Goal: Task Accomplishment & Management: Manage account settings

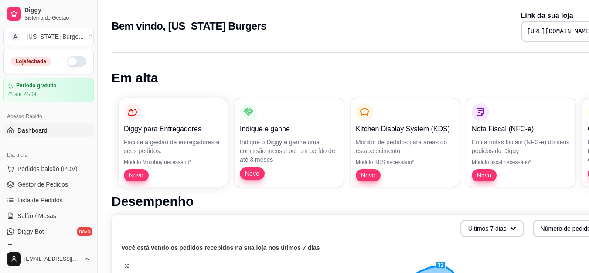
click at [69, 58] on button "button" at bounding box center [76, 61] width 19 height 10
click at [30, 230] on span "Diggy Bot" at bounding box center [30, 231] width 27 height 9
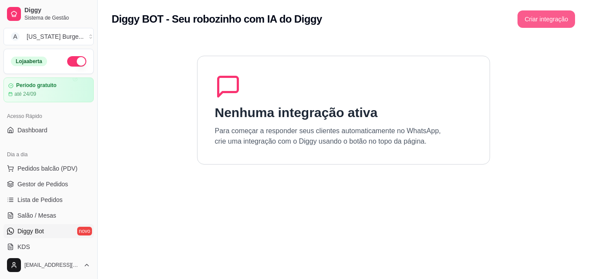
click at [554, 25] on button "Criar integração" at bounding box center [546, 18] width 58 height 17
click at [360, 183] on section "Nenhuma integração ativa Para começar a responder seus clientes automaticamente…" at bounding box center [343, 177] width 463 height 279
click at [536, 22] on button "Criar integração" at bounding box center [546, 19] width 56 height 17
click at [40, 131] on span "Dashboard" at bounding box center [32, 130] width 30 height 9
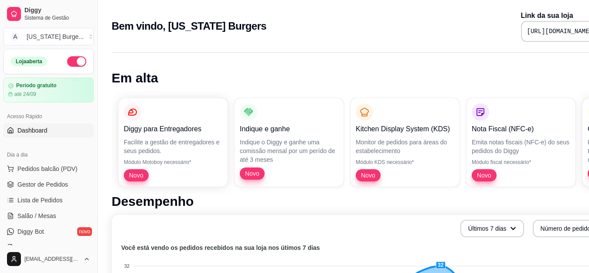
click at [47, 124] on link "Dashboard" at bounding box center [48, 130] width 90 height 14
click at [30, 132] on span "Dashboard" at bounding box center [32, 130] width 30 height 9
click at [43, 185] on span "Gestor de Pedidos" at bounding box center [42, 184] width 51 height 9
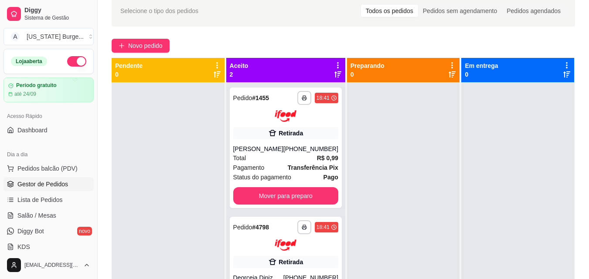
scroll to position [46, 0]
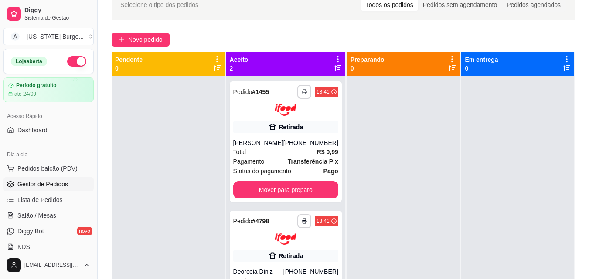
click at [164, 180] on div at bounding box center [168, 215] width 113 height 279
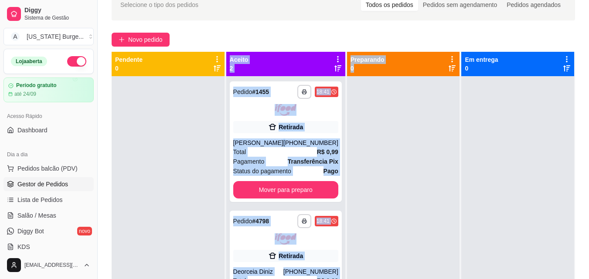
drag, startPoint x: 174, startPoint y: 173, endPoint x: 422, endPoint y: 134, distance: 251.0
click at [422, 134] on div "**********" at bounding box center [343, 191] width 463 height 279
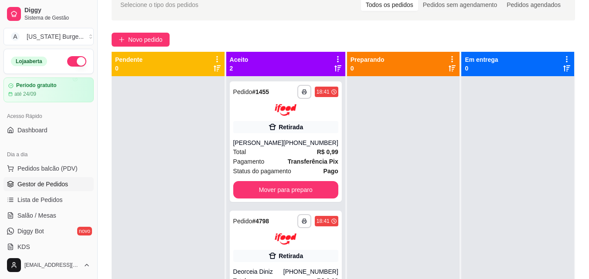
click at [398, 34] on div "Novo pedido" at bounding box center [343, 40] width 463 height 14
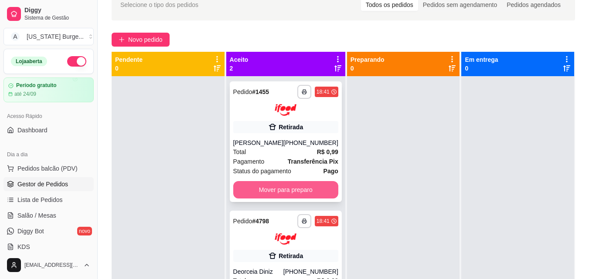
click at [305, 193] on button "Mover para preparo" at bounding box center [285, 189] width 105 height 17
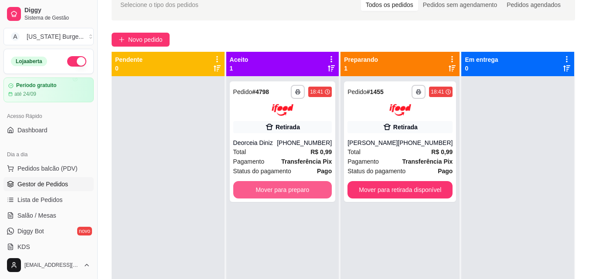
click at [305, 193] on button "Mover para preparo" at bounding box center [282, 189] width 99 height 17
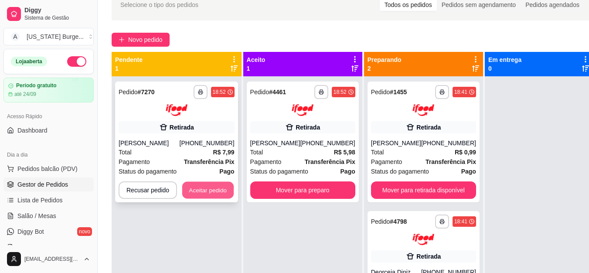
click at [202, 182] on button "Aceitar pedido" at bounding box center [207, 189] width 51 height 17
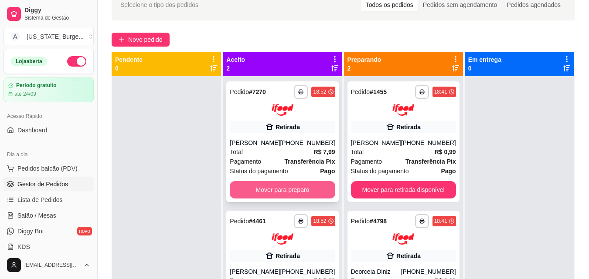
click at [309, 188] on button "Mover para preparo" at bounding box center [282, 189] width 105 height 17
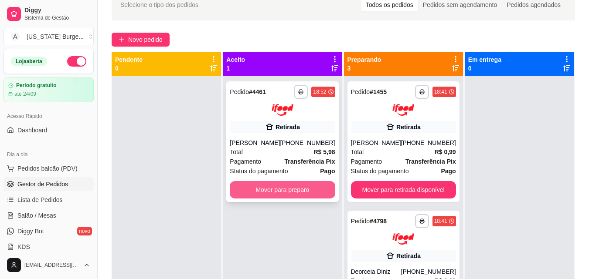
click at [304, 198] on button "Mover para preparo" at bounding box center [282, 189] width 105 height 17
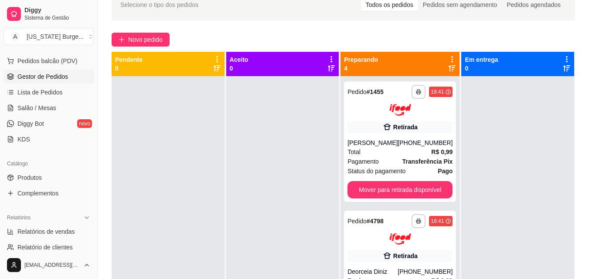
scroll to position [126, 0]
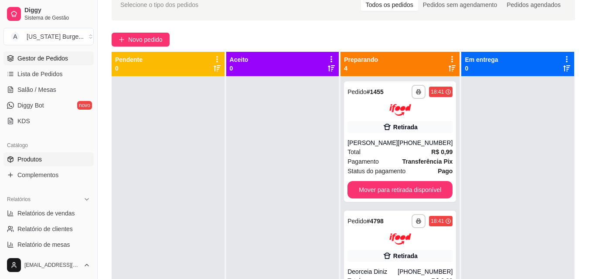
click at [35, 159] on span "Produtos" at bounding box center [29, 159] width 24 height 9
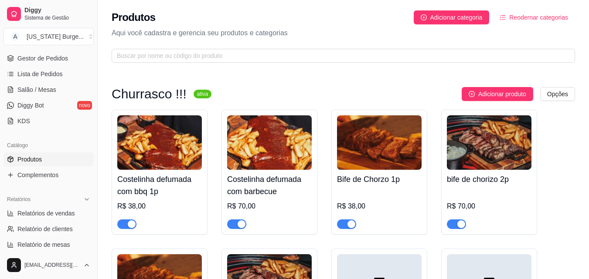
click at [239, 225] on div "button" at bounding box center [241, 224] width 8 height 8
click at [126, 223] on span "button" at bounding box center [126, 225] width 19 height 10
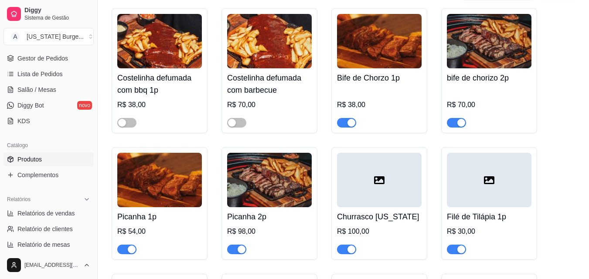
scroll to position [115, 0]
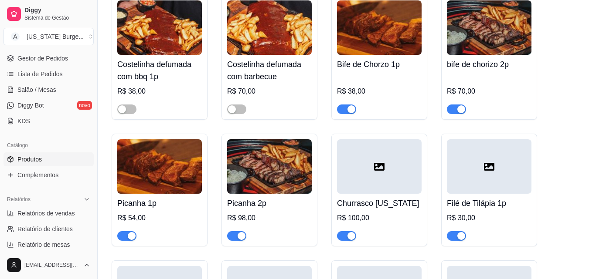
click at [345, 240] on span "button" at bounding box center [346, 236] width 19 height 10
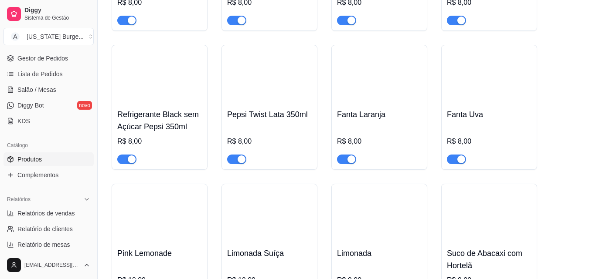
scroll to position [2130, 0]
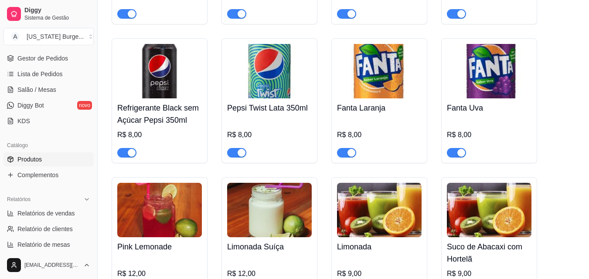
click at [239, 150] on div "button" at bounding box center [241, 153] width 8 height 8
click at [122, 148] on span "button" at bounding box center [126, 153] width 19 height 10
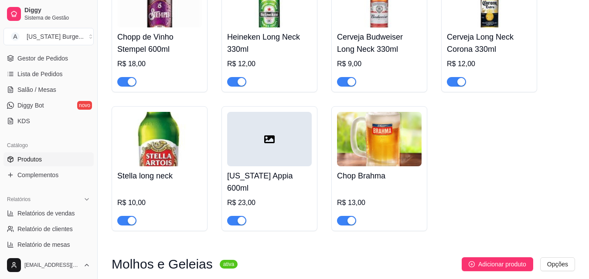
scroll to position [2786, 0]
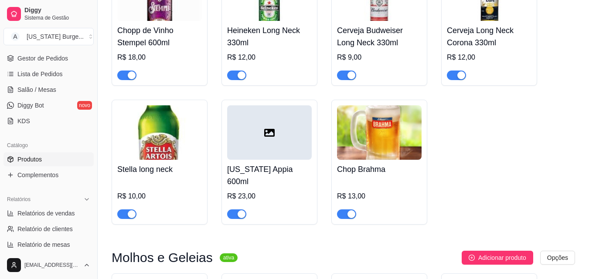
click at [237, 210] on div "button" at bounding box center [241, 214] width 8 height 8
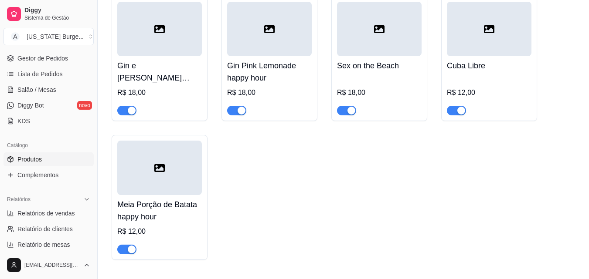
scroll to position [0, 0]
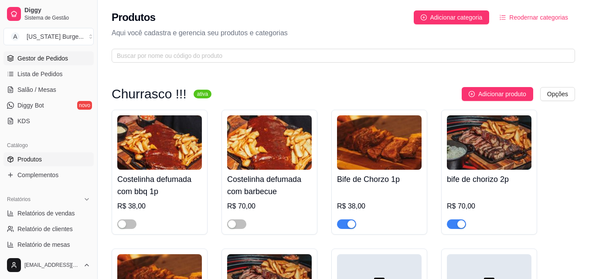
click at [40, 59] on span "Gestor de Pedidos" at bounding box center [42, 58] width 51 height 9
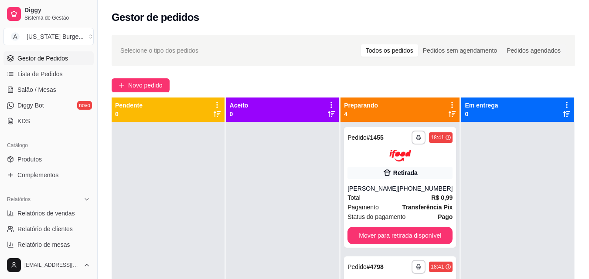
click at [296, 66] on div "**********" at bounding box center [343, 209] width 491 height 358
click at [581, 78] on div "**********" at bounding box center [343, 209] width 491 height 358
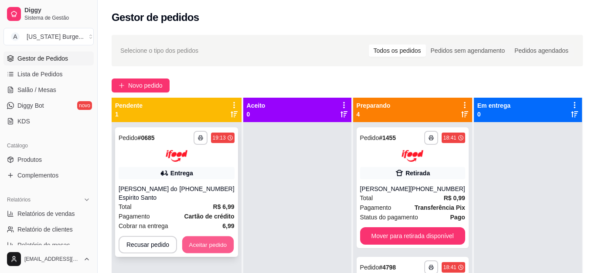
click at [188, 239] on button "Aceitar pedido" at bounding box center [207, 244] width 51 height 17
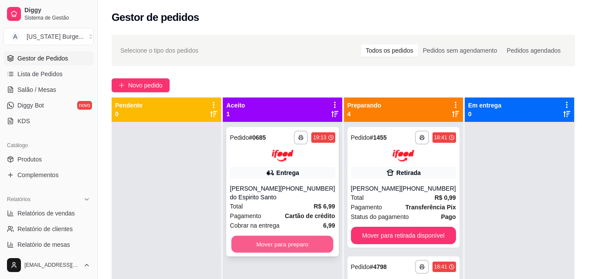
click at [251, 251] on button "Mover para preparo" at bounding box center [282, 244] width 102 height 17
click at [297, 253] on button "Mover para preparo" at bounding box center [282, 244] width 105 height 17
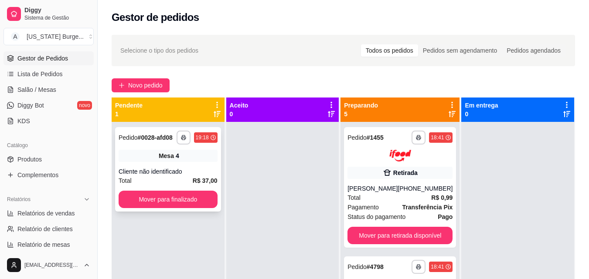
click at [198, 159] on div "Mesa 4" at bounding box center [167, 156] width 99 height 12
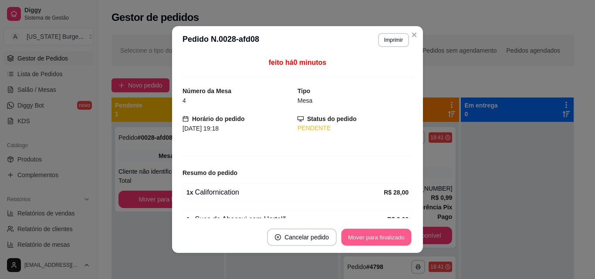
click at [371, 232] on button "Mover para finalizado" at bounding box center [377, 237] width 70 height 17
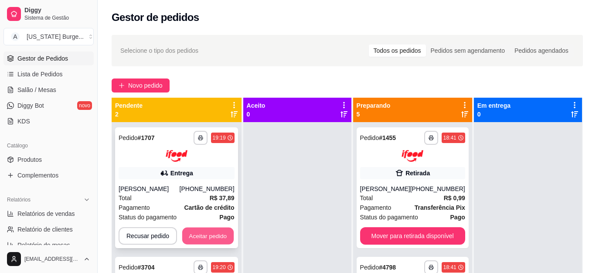
click at [212, 230] on button "Aceitar pedido" at bounding box center [207, 235] width 51 height 17
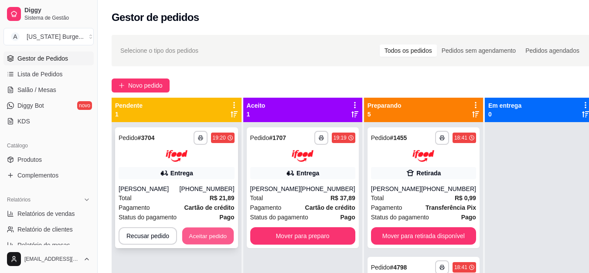
click at [206, 236] on button "Aceitar pedido" at bounding box center [207, 235] width 51 height 17
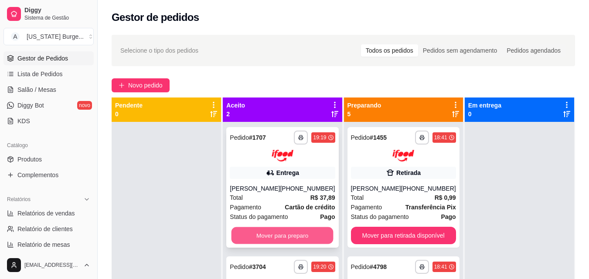
click at [254, 243] on button "Mover para preparo" at bounding box center [282, 235] width 102 height 17
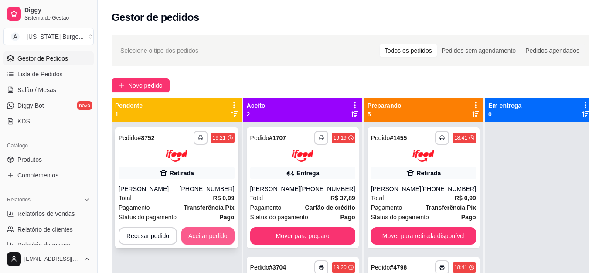
click at [212, 230] on button "Aceitar pedido" at bounding box center [207, 235] width 53 height 17
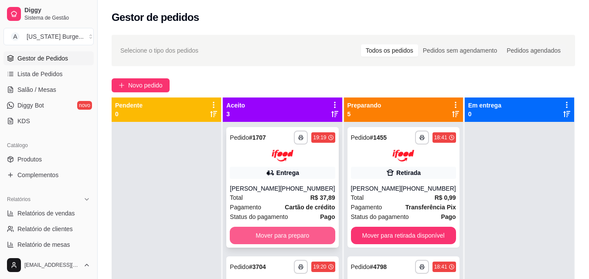
click at [258, 239] on button "Mover para preparo" at bounding box center [282, 235] width 105 height 17
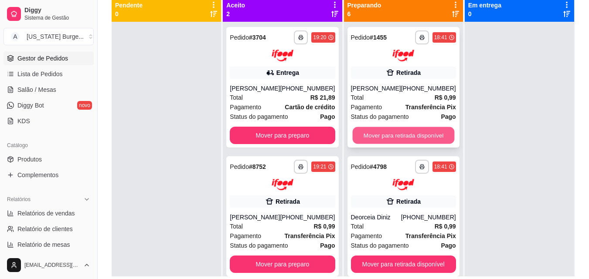
click at [390, 134] on button "Mover para retirada disponível" at bounding box center [403, 135] width 102 height 17
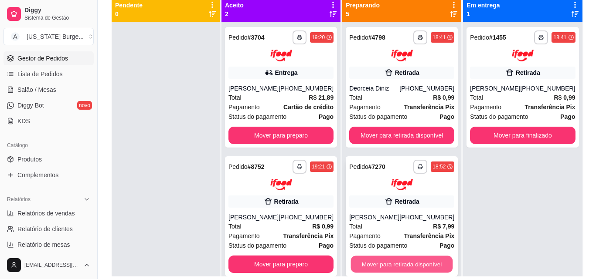
click at [380, 265] on button "Mover para retirada disponível" at bounding box center [402, 264] width 102 height 17
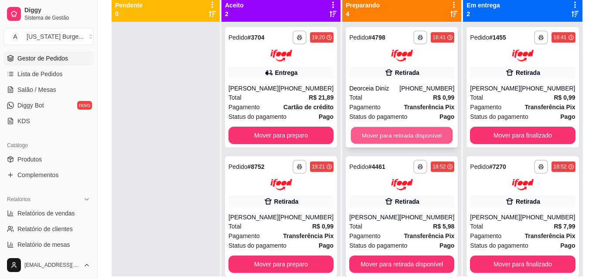
click at [411, 139] on button "Mover para retirada disponível" at bounding box center [402, 135] width 102 height 17
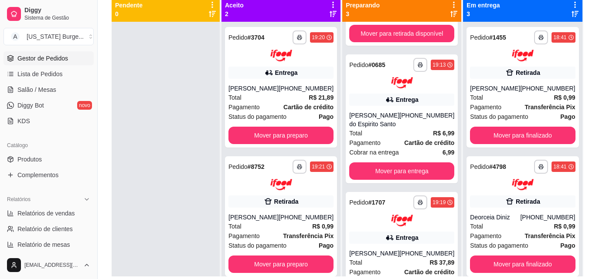
scroll to position [143, 0]
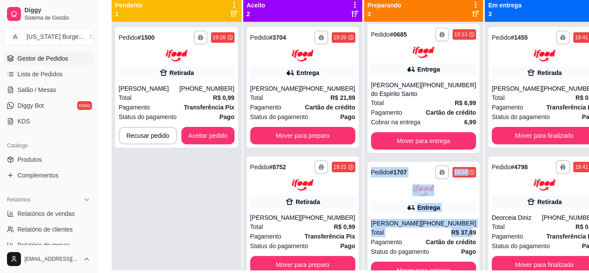
drag, startPoint x: 450, startPoint y: 239, endPoint x: 464, endPoint y: 158, distance: 82.6
click at [464, 158] on div "**********" at bounding box center [423, 158] width 119 height 273
click at [200, 143] on button "Aceitar pedido" at bounding box center [207, 135] width 53 height 17
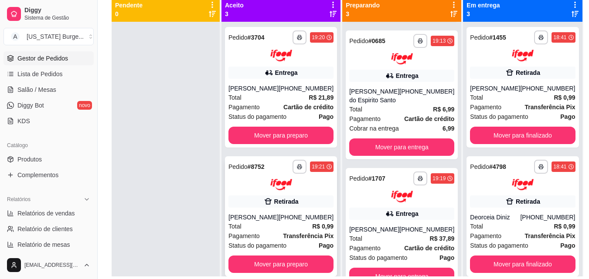
click at [259, 264] on div "**********" at bounding box center [281, 216] width 112 height 121
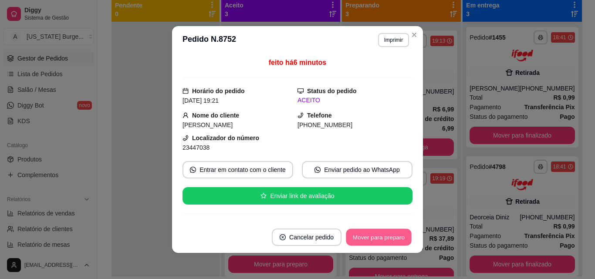
click at [375, 234] on button "Mover para preparo" at bounding box center [378, 237] width 65 height 17
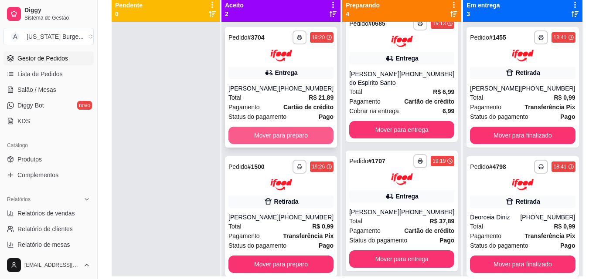
click at [273, 139] on button "Mover para preparo" at bounding box center [280, 135] width 105 height 17
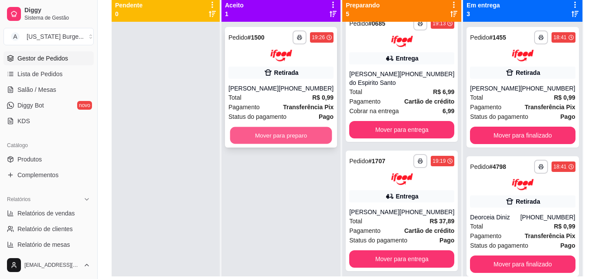
click at [280, 131] on button "Mover para preparo" at bounding box center [281, 135] width 102 height 17
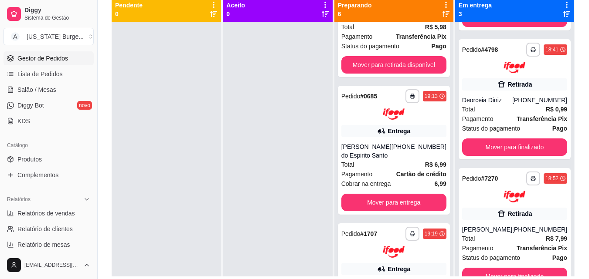
scroll to position [0, 0]
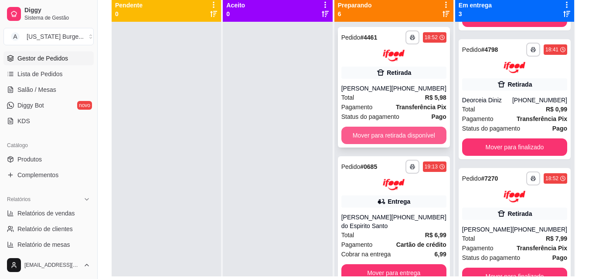
click at [401, 139] on button "Mover para retirada disponível" at bounding box center [393, 135] width 105 height 17
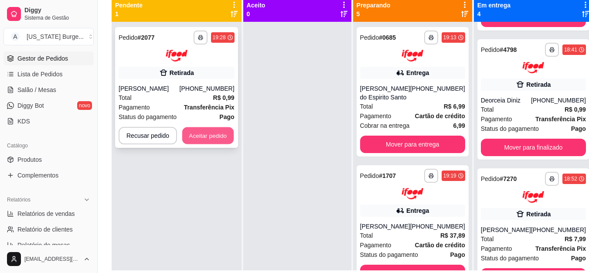
click at [216, 131] on button "Aceitar pedido" at bounding box center [207, 135] width 51 height 17
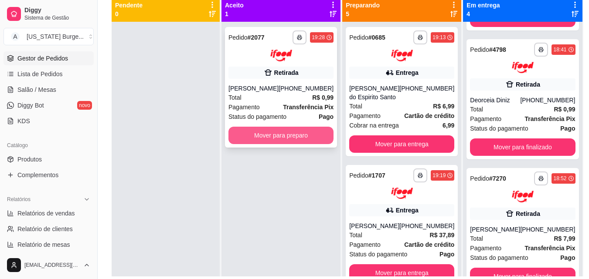
click at [240, 133] on button "Mover para preparo" at bounding box center [280, 135] width 105 height 17
click at [240, 133] on button "Mover para preparo" at bounding box center [281, 135] width 102 height 17
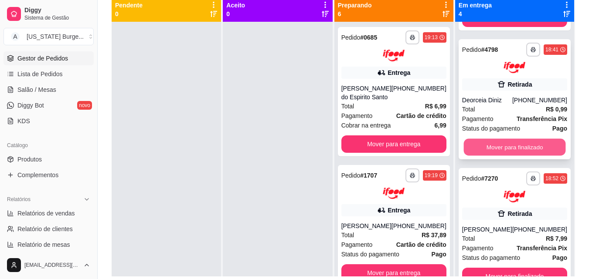
click at [501, 149] on button "Mover para finalizado" at bounding box center [514, 147] width 102 height 17
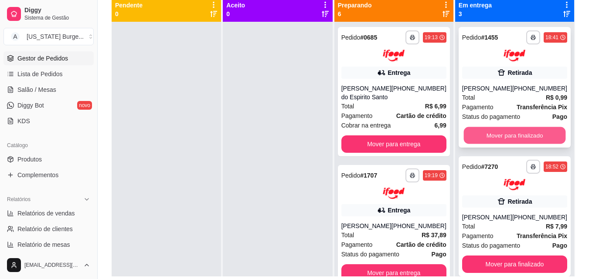
click at [517, 141] on button "Mover para finalizado" at bounding box center [514, 135] width 102 height 17
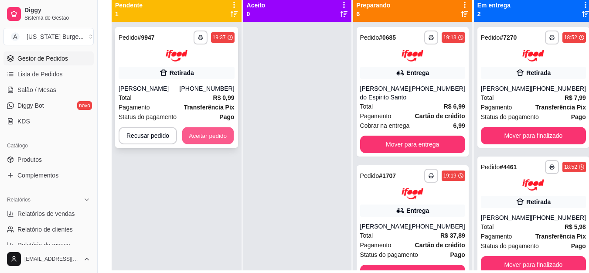
click at [198, 134] on button "Aceitar pedido" at bounding box center [207, 135] width 51 height 17
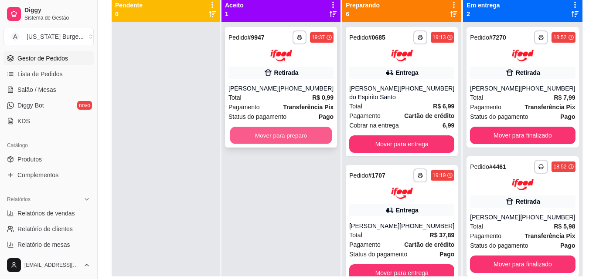
click at [308, 135] on button "Mover para preparo" at bounding box center [281, 135] width 102 height 17
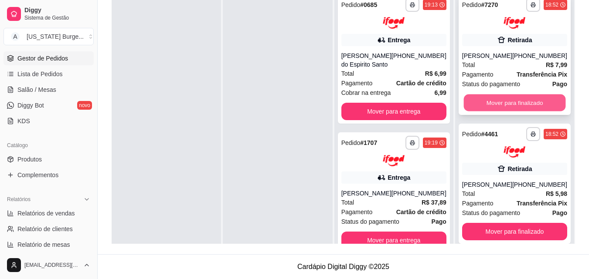
click at [508, 109] on button "Mover para finalizado" at bounding box center [514, 102] width 102 height 17
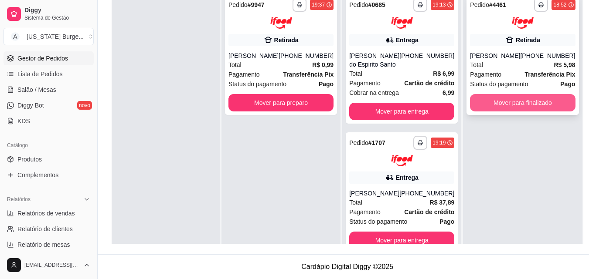
click at [506, 111] on button "Mover para finalizado" at bounding box center [522, 102] width 105 height 17
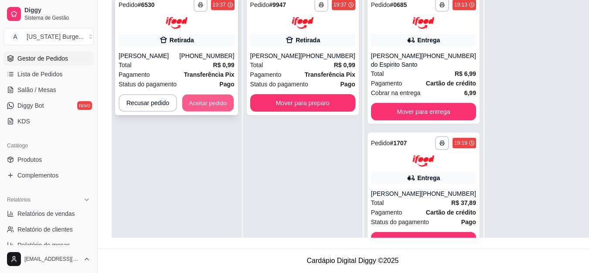
click at [206, 103] on button "Aceitar pedido" at bounding box center [207, 102] width 51 height 17
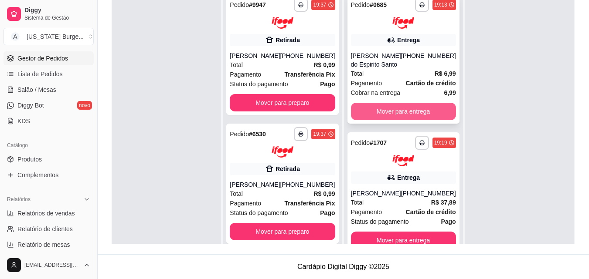
click at [400, 120] on button "Mover para entrega" at bounding box center [403, 111] width 105 height 17
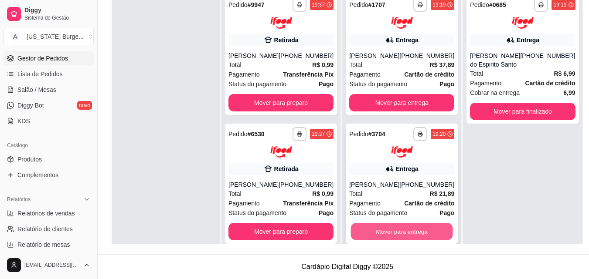
click at [369, 228] on button "Mover para entrega" at bounding box center [402, 231] width 102 height 17
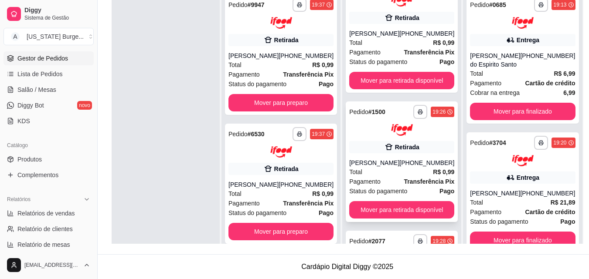
scroll to position [149, 0]
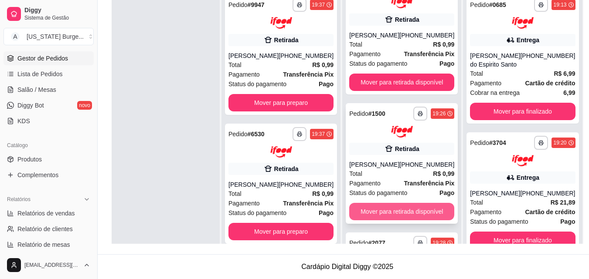
click at [386, 209] on button "Mover para retirada disponível" at bounding box center [401, 211] width 105 height 17
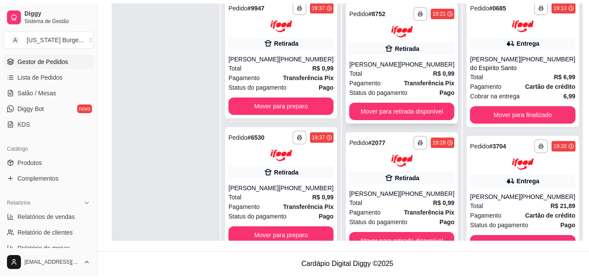
scroll to position [117, 0]
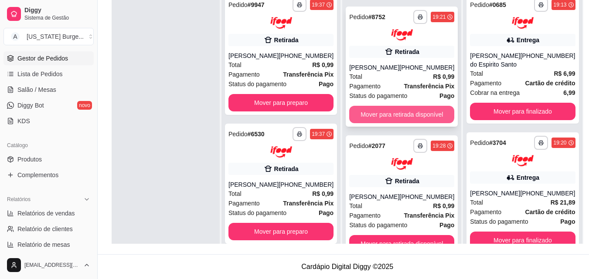
click at [416, 112] on button "Mover para retirada disponível" at bounding box center [401, 114] width 105 height 17
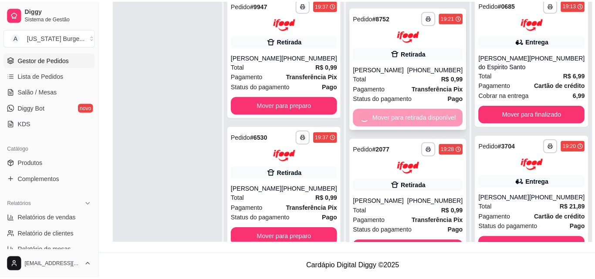
scroll to position [0, 0]
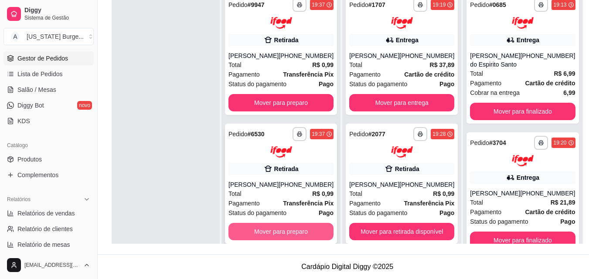
click at [297, 229] on button "Mover para preparo" at bounding box center [280, 231] width 105 height 17
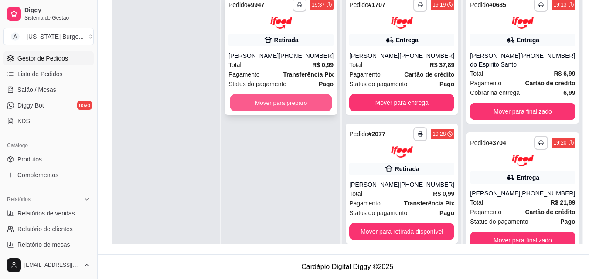
click at [301, 99] on button "Mover para preparo" at bounding box center [281, 102] width 102 height 17
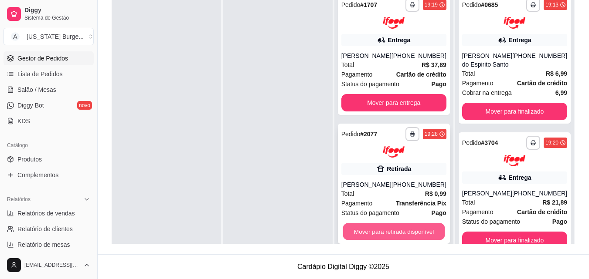
click at [390, 233] on button "Mover para retirada disponível" at bounding box center [393, 231] width 102 height 17
click at [390, 233] on button "Mover para retirada disponível" at bounding box center [393, 231] width 105 height 17
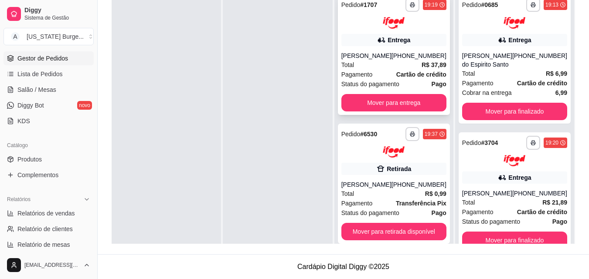
click at [383, 75] on div "Pagamento Cartão de crédito" at bounding box center [393, 75] width 105 height 10
click at [386, 50] on div "**********" at bounding box center [394, 54] width 112 height 121
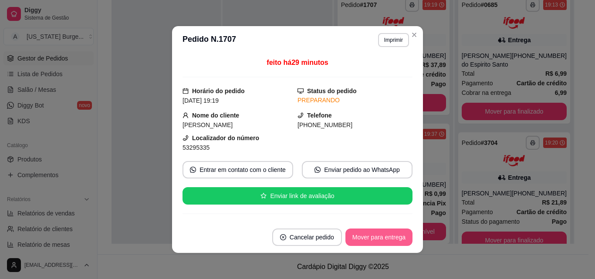
click at [382, 240] on button "Mover para entrega" at bounding box center [378, 237] width 67 height 17
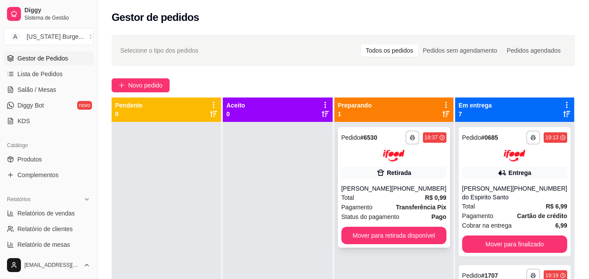
click at [372, 244] on div "**********" at bounding box center [394, 187] width 112 height 121
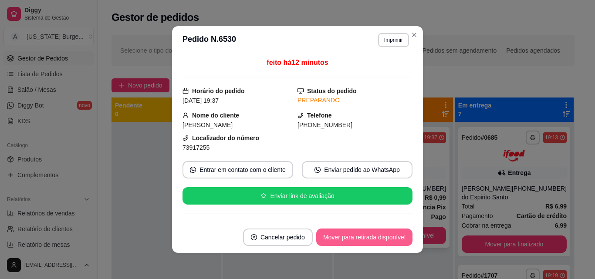
click at [372, 244] on button "Mover para retirada disponível" at bounding box center [364, 237] width 96 height 17
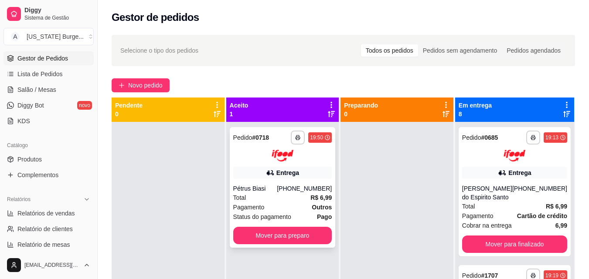
click at [291, 203] on div "Pagamento Outros" at bounding box center [282, 208] width 99 height 10
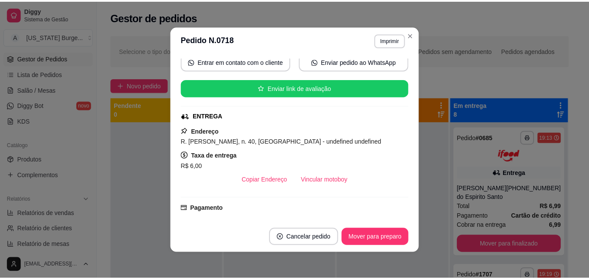
scroll to position [129, 0]
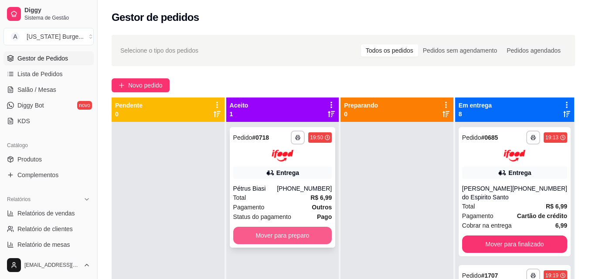
click at [286, 233] on button "Mover para preparo" at bounding box center [282, 235] width 99 height 17
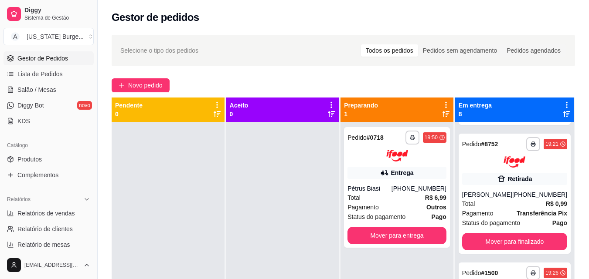
scroll to position [533, 0]
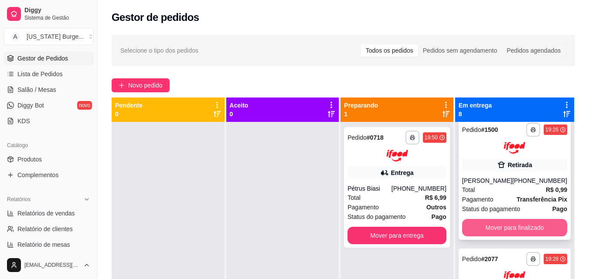
click at [494, 237] on button "Mover para finalizado" at bounding box center [514, 227] width 105 height 17
click at [494, 237] on button "Mover para finalizado" at bounding box center [514, 228] width 102 height 17
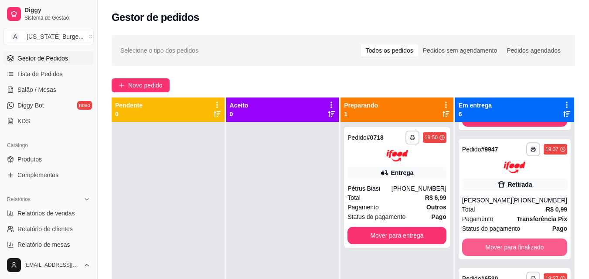
scroll to position [531, 0]
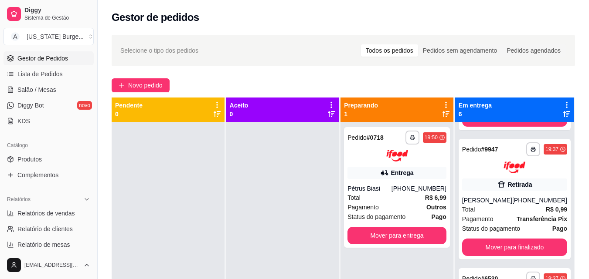
click at [557, 186] on div "**********" at bounding box center [514, 261] width 119 height 279
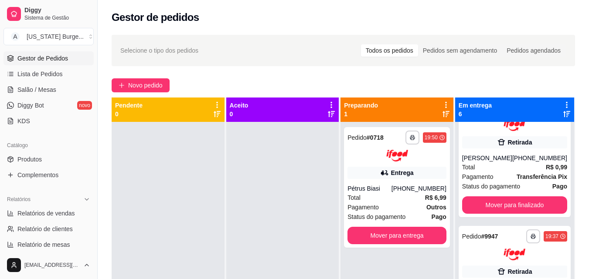
scroll to position [409, 0]
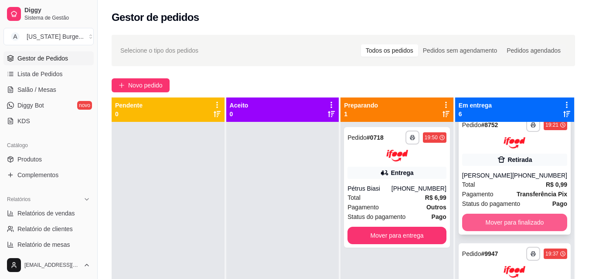
click at [497, 231] on button "Mover para finalizado" at bounding box center [514, 222] width 105 height 17
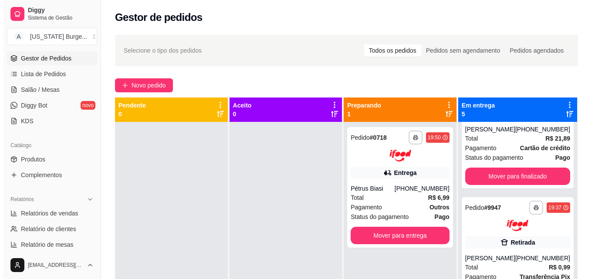
scroll to position [0, 0]
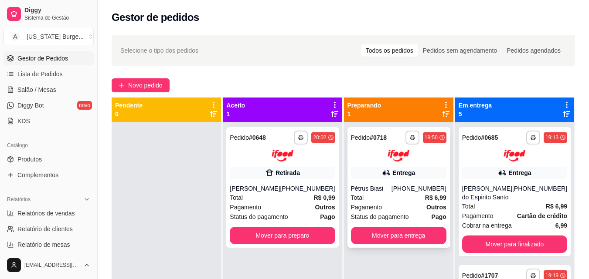
click at [382, 199] on div "Total R$ 6,99" at bounding box center [398, 198] width 95 height 10
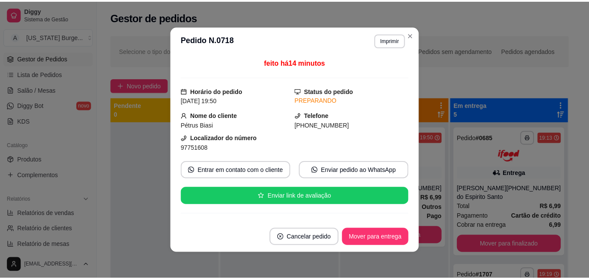
scroll to position [141, 0]
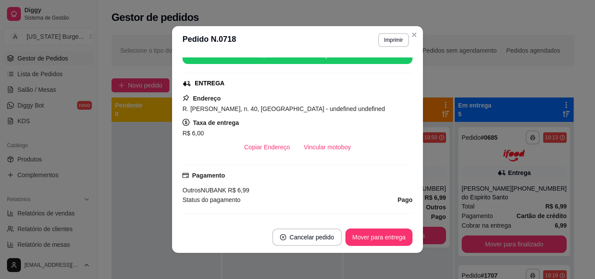
click at [373, 241] on button "Mover para entrega" at bounding box center [378, 237] width 67 height 17
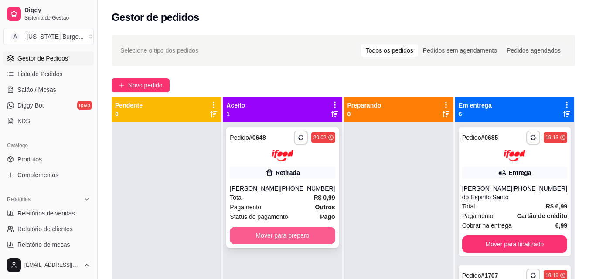
click at [284, 242] on button "Mover para preparo" at bounding box center [282, 235] width 105 height 17
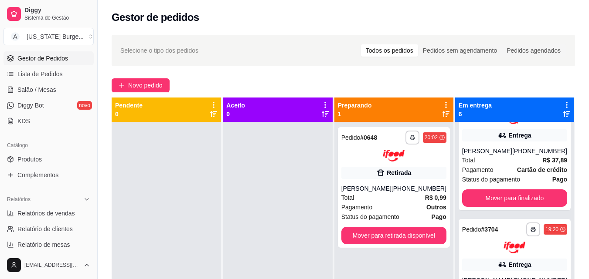
scroll to position [0, 0]
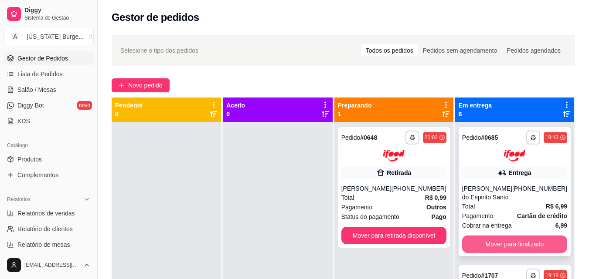
click at [500, 253] on button "Mover para finalizado" at bounding box center [514, 244] width 105 height 17
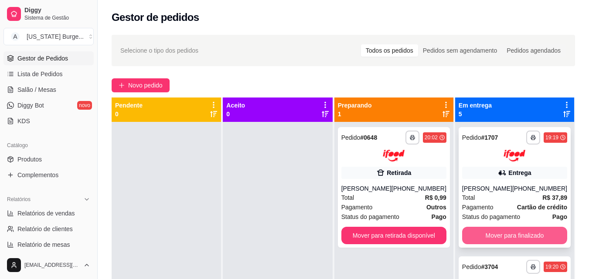
click at [500, 244] on button "Mover para finalizado" at bounding box center [514, 235] width 105 height 17
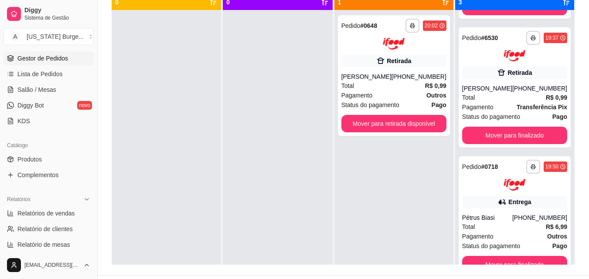
scroll to position [105, 0]
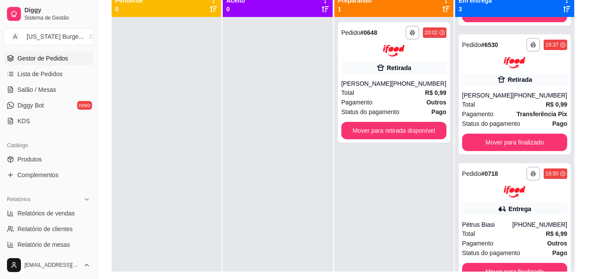
click at [558, 23] on div "**********" at bounding box center [514, 156] width 119 height 279
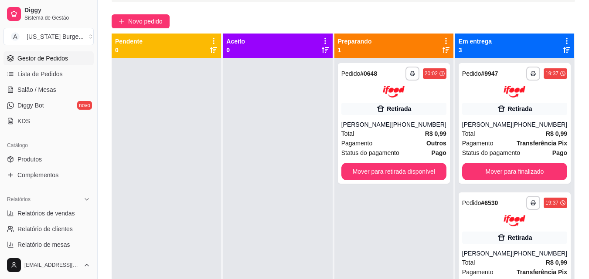
scroll to position [0, 0]
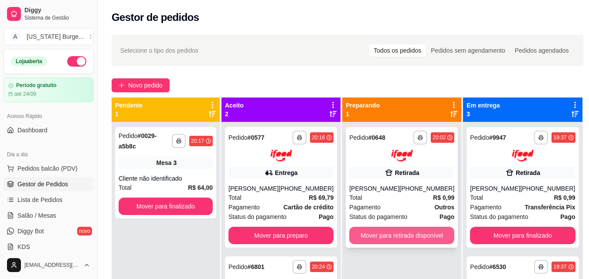
click at [421, 234] on button "Mover para retirada disponível" at bounding box center [401, 235] width 105 height 17
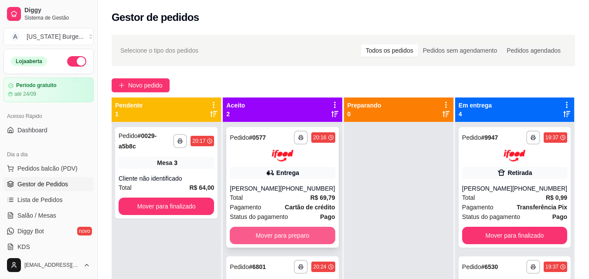
click at [291, 235] on button "Mover para preparo" at bounding box center [282, 235] width 105 height 17
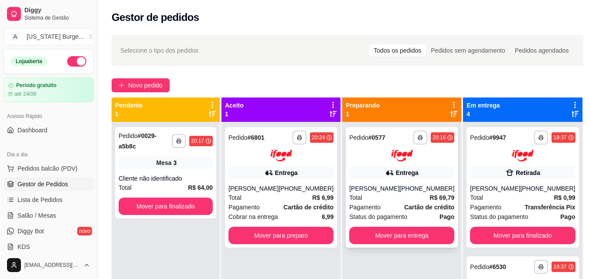
click at [399, 189] on div "[PERSON_NAME]" at bounding box center [374, 188] width 50 height 9
click at [394, 207] on div "Pagamento Cartão de crédito" at bounding box center [401, 208] width 105 height 10
click at [288, 153] on img at bounding box center [281, 156] width 22 height 12
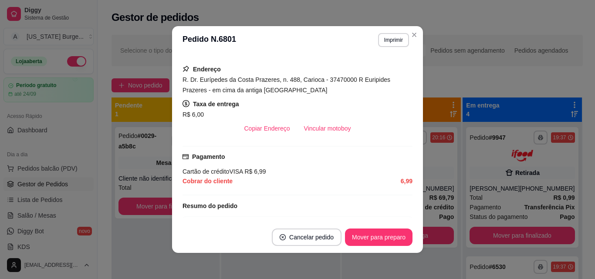
scroll to position [167, 0]
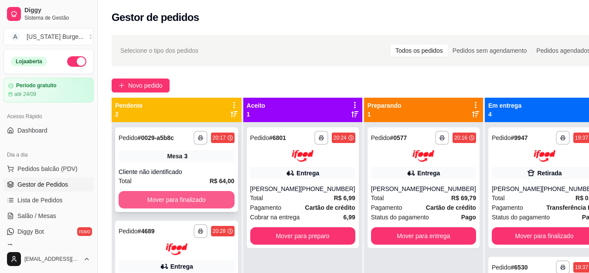
click at [200, 195] on button "Mover para finalizado" at bounding box center [176, 199] width 116 height 17
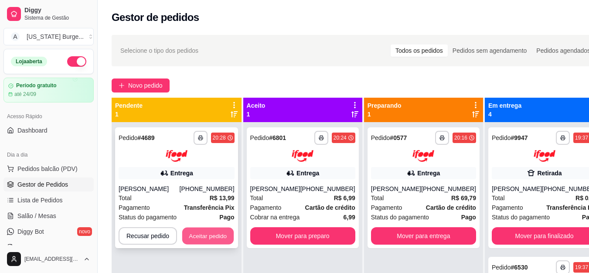
click at [200, 233] on button "Aceitar pedido" at bounding box center [207, 235] width 51 height 17
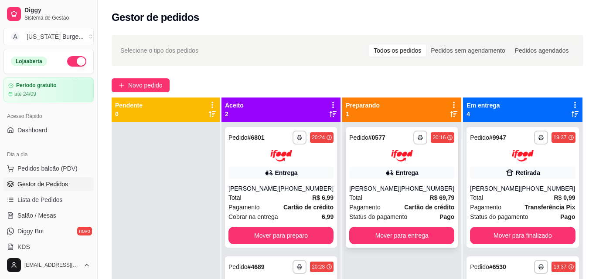
click at [375, 190] on div "[PERSON_NAME]" at bounding box center [374, 188] width 50 height 9
click at [282, 196] on div "Total R$ 6,99" at bounding box center [280, 198] width 105 height 10
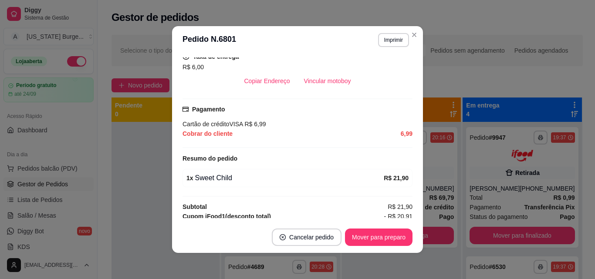
scroll to position [221, 0]
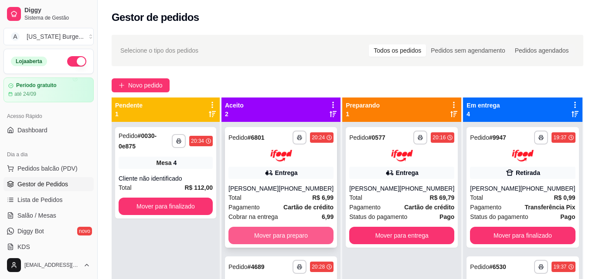
click at [266, 241] on button "Mover para preparo" at bounding box center [280, 235] width 105 height 17
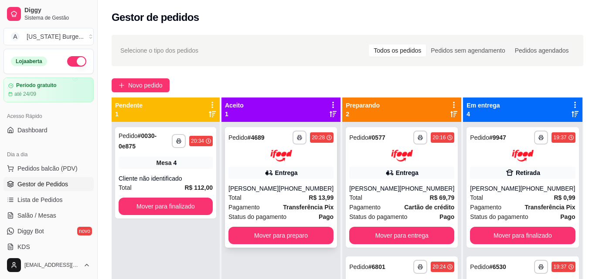
click at [283, 204] on div "Pagamento Transferência Pix" at bounding box center [280, 208] width 105 height 10
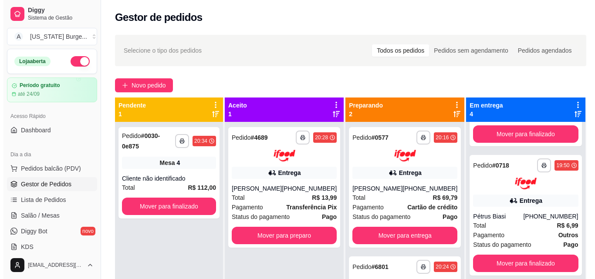
scroll to position [246, 0]
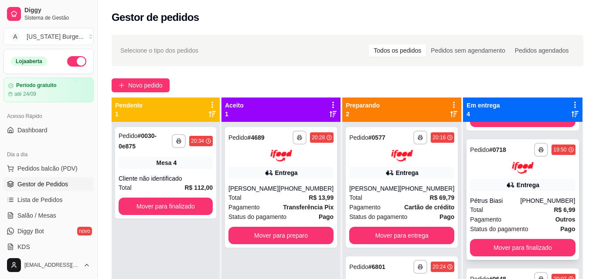
click at [492, 204] on div "Pétrus Biasi" at bounding box center [495, 200] width 50 height 9
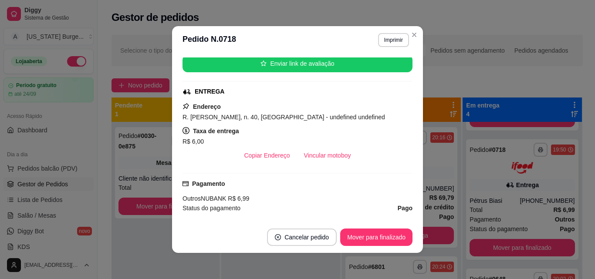
scroll to position [0, 0]
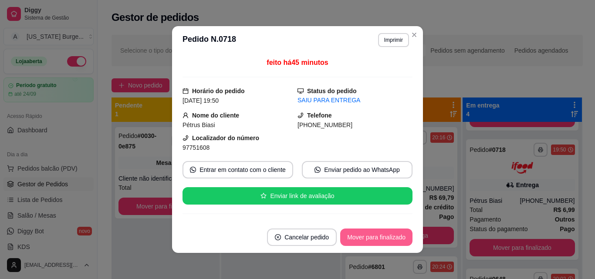
click at [363, 234] on button "Mover para finalizado" at bounding box center [376, 237] width 72 height 17
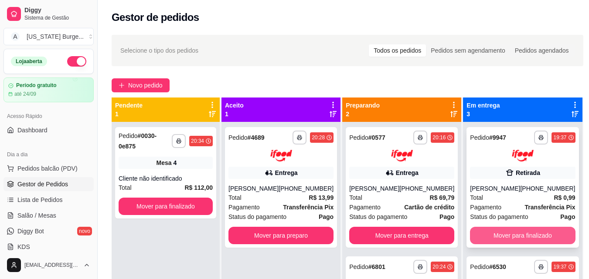
click at [486, 240] on button "Mover para finalizado" at bounding box center [522, 235] width 105 height 17
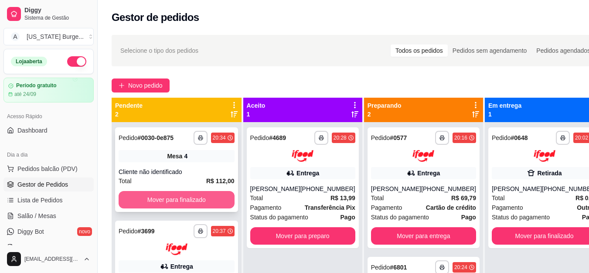
click at [200, 195] on button "Mover para finalizado" at bounding box center [176, 199] width 116 height 17
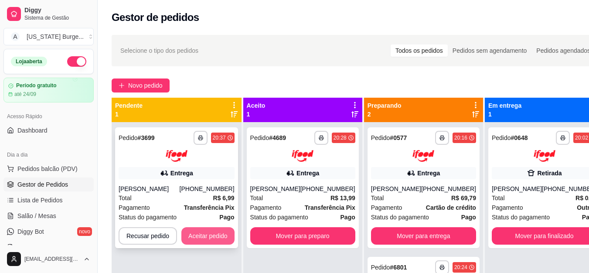
click at [204, 233] on button "Aceitar pedido" at bounding box center [207, 235] width 53 height 17
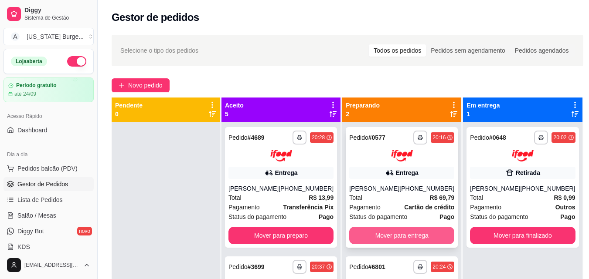
click at [396, 235] on button "Mover para entrega" at bounding box center [401, 235] width 105 height 17
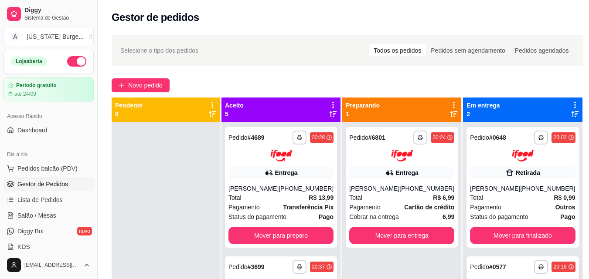
click at [489, 264] on strong "# 0577" at bounding box center [497, 267] width 17 height 7
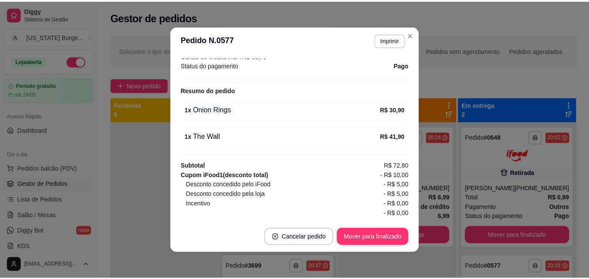
scroll to position [295, 0]
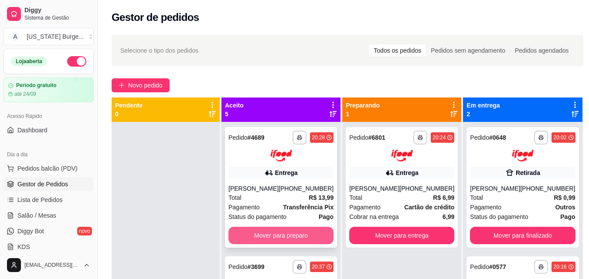
click at [278, 244] on button "Mover para preparo" at bounding box center [280, 235] width 105 height 17
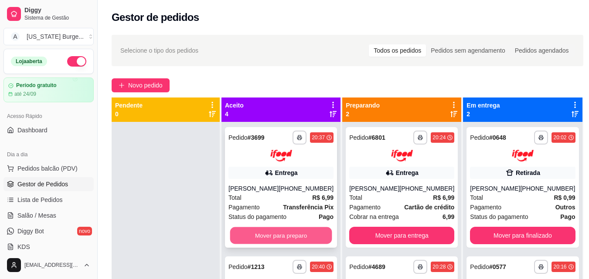
click at [274, 243] on button "Mover para preparo" at bounding box center [281, 235] width 102 height 17
click at [274, 233] on button "Mover para preparo" at bounding box center [280, 235] width 105 height 17
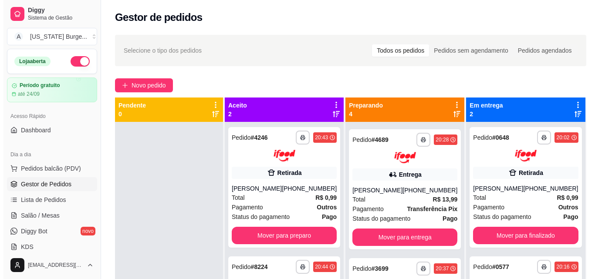
scroll to position [129, 0]
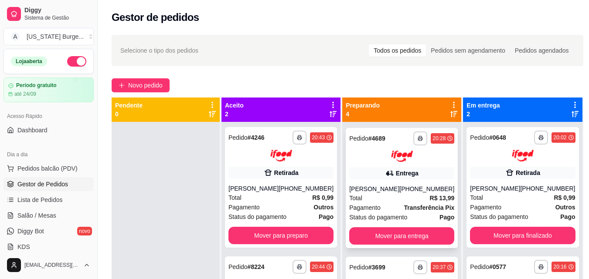
click at [395, 203] on div "Total R$ 13,99" at bounding box center [401, 198] width 105 height 10
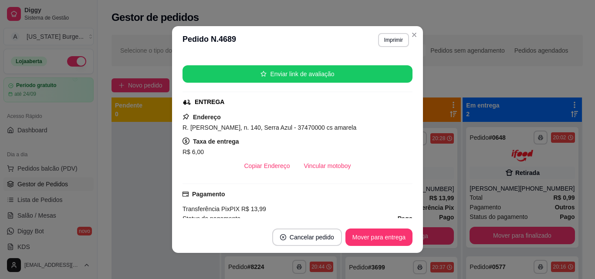
scroll to position [127, 0]
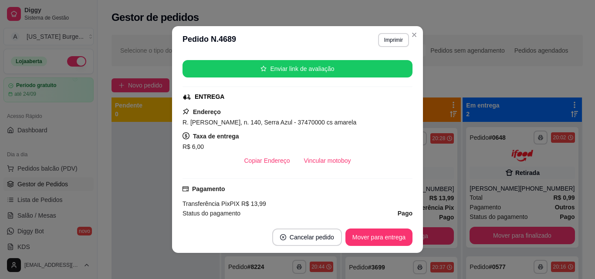
drag, startPoint x: 410, startPoint y: 148, endPoint x: 410, endPoint y: 176, distance: 27.4
click at [410, 176] on div "feito há 17 minutos Horário do pedido [DATE] 20:28 Status do pedido PREPARANDO …" at bounding box center [297, 138] width 251 height 168
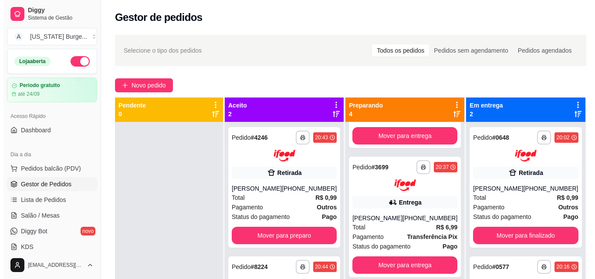
scroll to position [230, 0]
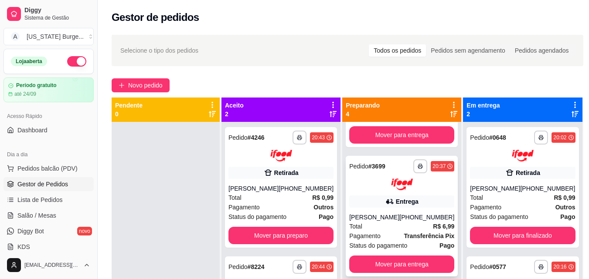
click at [416, 251] on div "Status do pagamento Pago" at bounding box center [401, 246] width 105 height 10
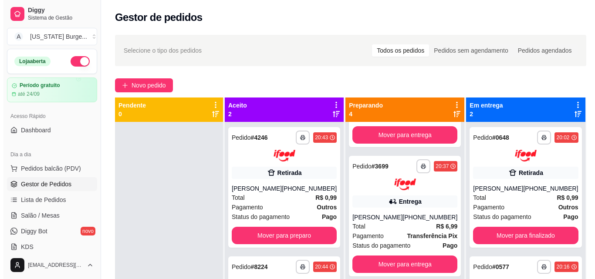
scroll to position [264, 0]
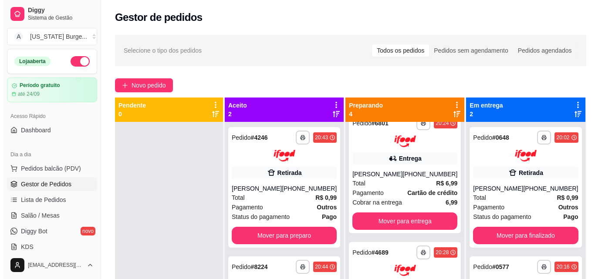
scroll to position [0, 0]
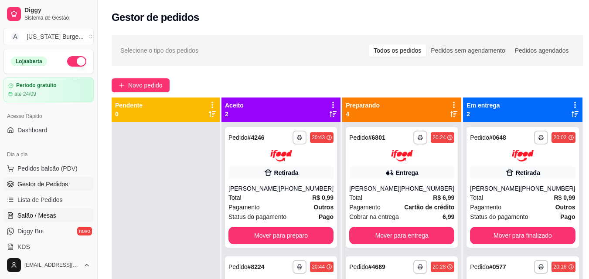
click at [33, 216] on span "Salão / Mesas" at bounding box center [36, 215] width 39 height 9
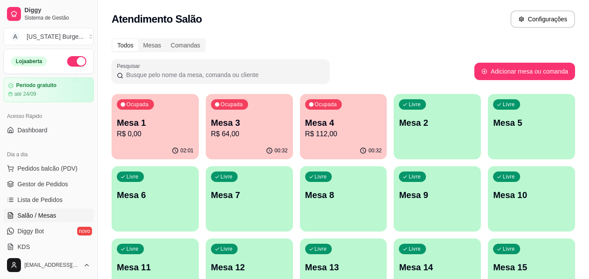
click at [249, 126] on p "Mesa 3" at bounding box center [249, 123] width 77 height 12
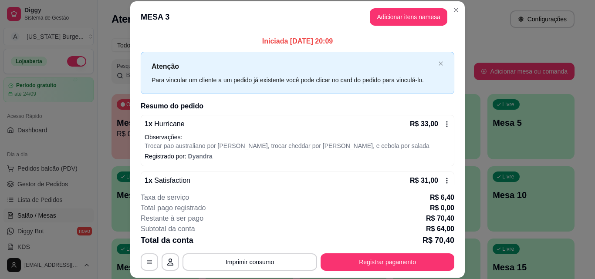
click at [413, 7] on header "MESA 3 Adicionar itens na mesa" at bounding box center [297, 16] width 335 height 31
click at [407, 15] on button "Adicionar itens na mesa" at bounding box center [409, 16] width 78 height 17
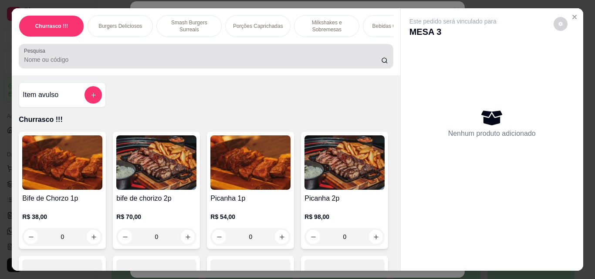
click at [257, 57] on div at bounding box center [206, 55] width 364 height 17
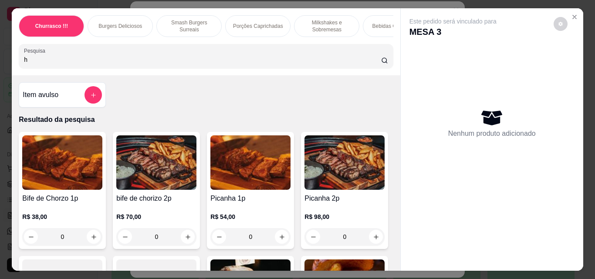
type input "h"
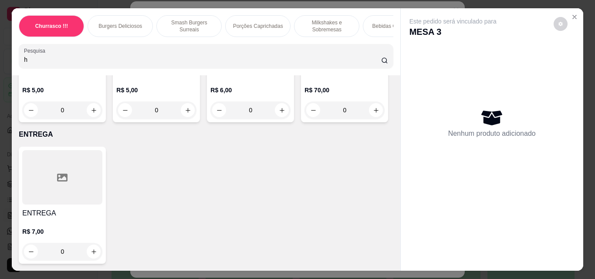
scroll to position [4141, 0]
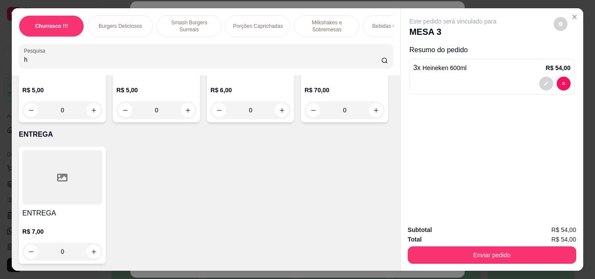
type input "3"
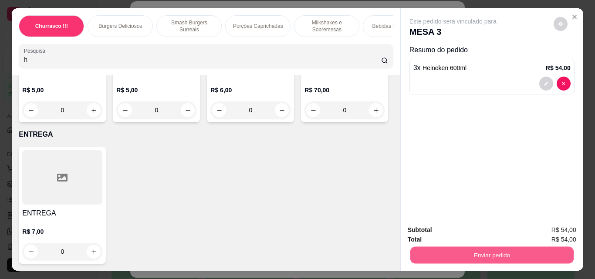
click at [472, 247] on button "Enviar pedido" at bounding box center [491, 255] width 163 height 17
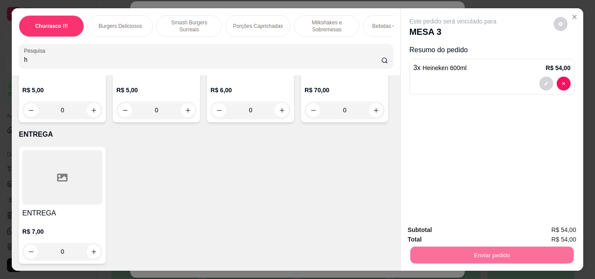
click at [490, 229] on button "Não registrar e enviar pedido" at bounding box center [463, 230] width 91 height 17
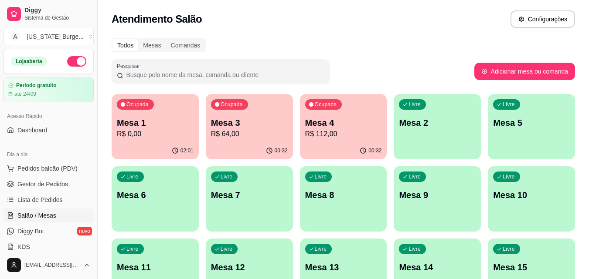
click at [246, 125] on p "Mesa 3" at bounding box center [249, 123] width 77 height 12
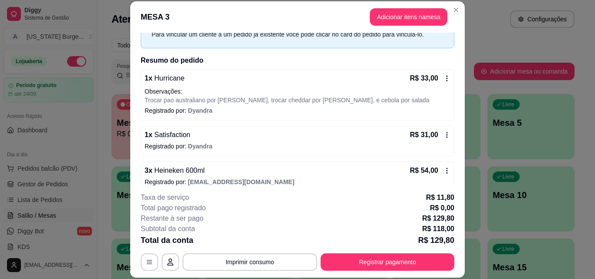
scroll to position [56, 0]
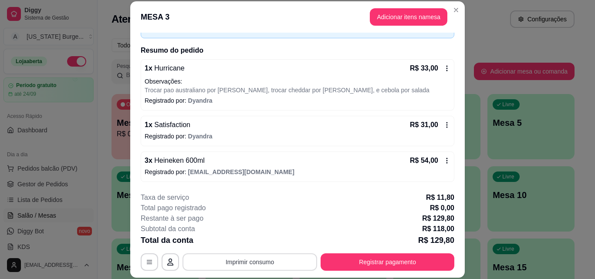
click at [243, 264] on button "Imprimir consumo" at bounding box center [250, 262] width 135 height 17
click at [242, 237] on button "Epson" at bounding box center [249, 242] width 61 height 14
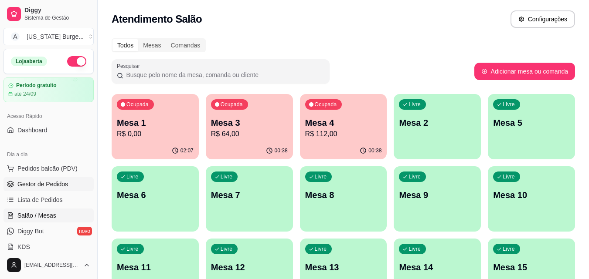
click at [45, 185] on span "Gestor de Pedidos" at bounding box center [42, 184] width 51 height 9
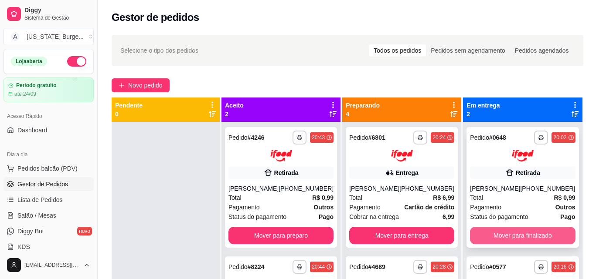
click at [503, 233] on button "Mover para finalizado" at bounding box center [522, 235] width 105 height 17
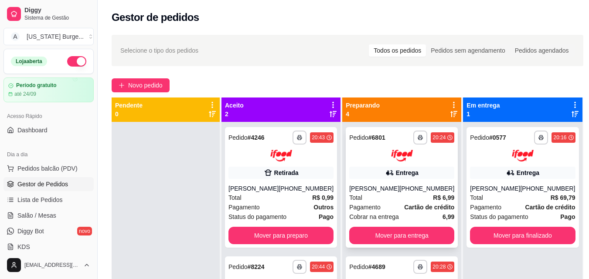
click at [398, 197] on div "Total R$ 6,99" at bounding box center [401, 198] width 105 height 10
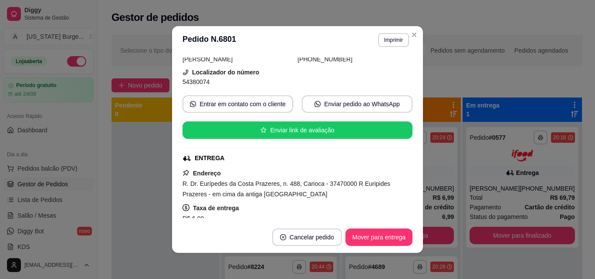
scroll to position [97, 0]
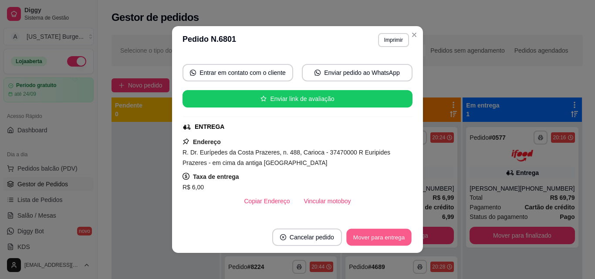
click at [392, 241] on button "Mover para entrega" at bounding box center [378, 237] width 65 height 17
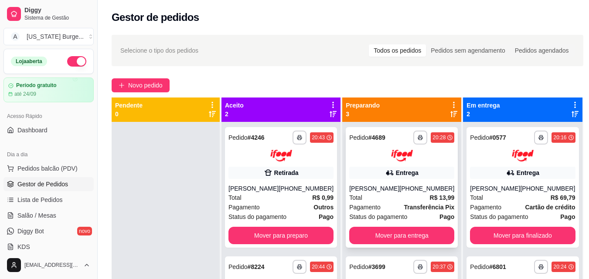
click at [409, 203] on div "Total R$ 13,99" at bounding box center [401, 198] width 105 height 10
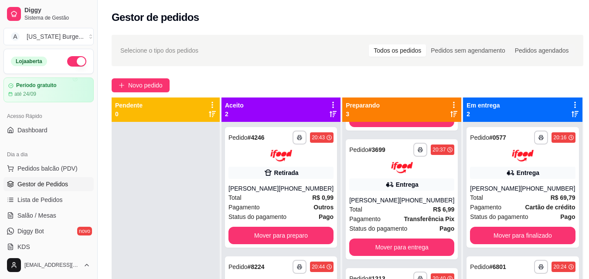
scroll to position [135, 0]
click at [423, 251] on button "Mover para entrega" at bounding box center [401, 247] width 105 height 17
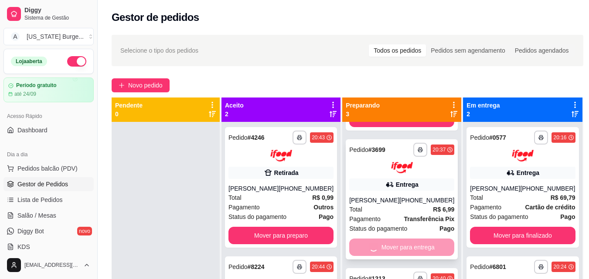
scroll to position [0, 0]
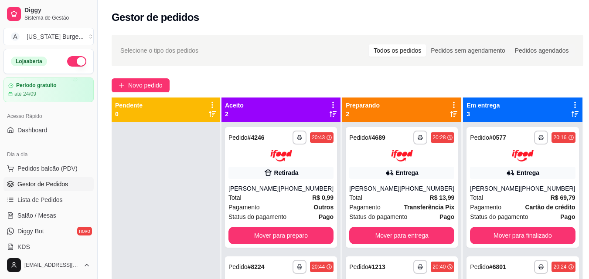
drag, startPoint x: 454, startPoint y: 155, endPoint x: 454, endPoint y: 187, distance: 31.8
click at [454, 187] on div "**********" at bounding box center [402, 250] width 120 height 304
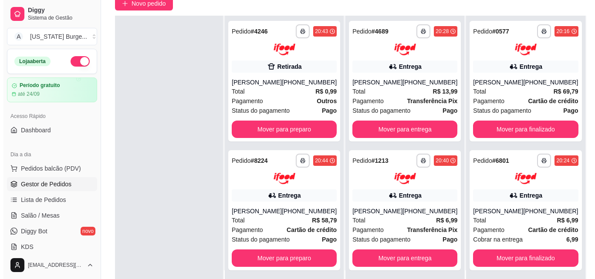
scroll to position [81, 0]
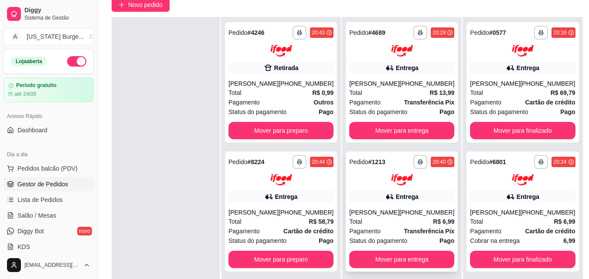
click at [414, 235] on strong "Transferência Pix" at bounding box center [428, 231] width 51 height 7
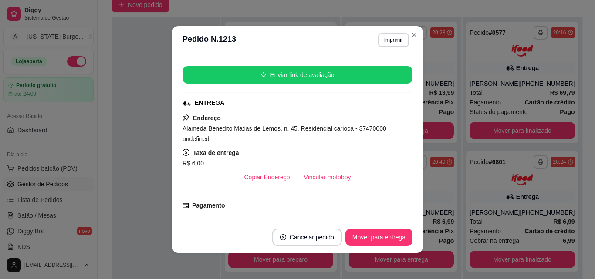
scroll to position [167, 0]
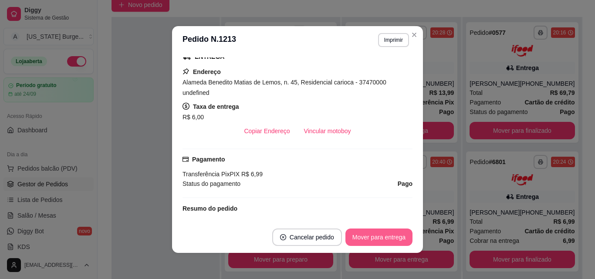
click at [374, 243] on button "Mover para entrega" at bounding box center [378, 237] width 67 height 17
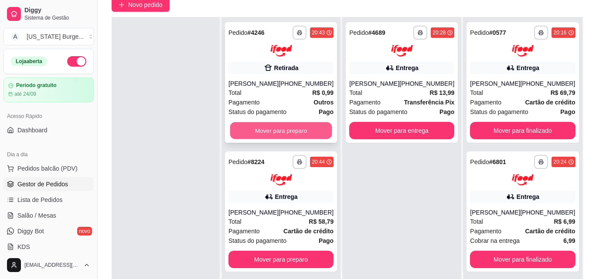
click at [283, 125] on button "Mover para preparo" at bounding box center [281, 130] width 102 height 17
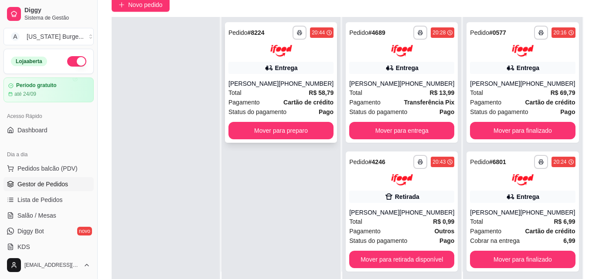
click at [289, 95] on div "Total R$ 58,79" at bounding box center [280, 93] width 105 height 10
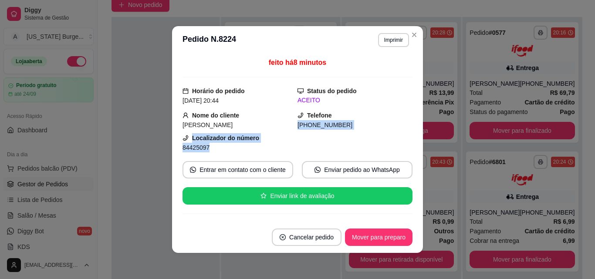
drag, startPoint x: 409, startPoint y: 122, endPoint x: 409, endPoint y: 146, distance: 24.0
click at [409, 146] on div "feito há 8 minutos Horário do pedido [DATE] 20:44 Status do pedido ACEITO Nome …" at bounding box center [298, 138] width 230 height 161
click at [408, 153] on div "feito há 8 minutos Horário do pedido [DATE] 20:44 Status do pedido ACEITO Nome …" at bounding box center [298, 138] width 230 height 161
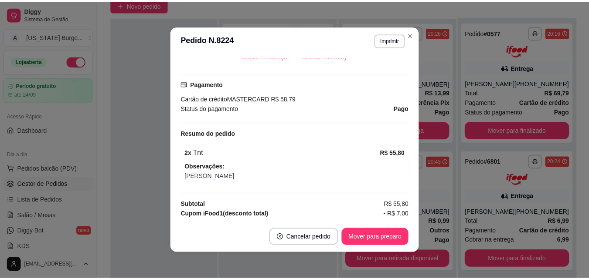
scroll to position [0, 0]
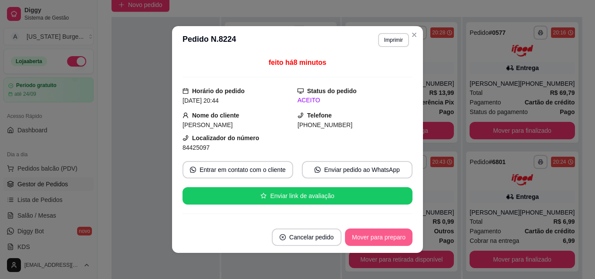
click at [376, 239] on button "Mover para preparo" at bounding box center [379, 237] width 68 height 17
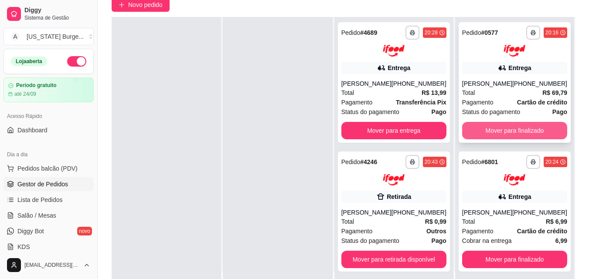
click at [504, 132] on button "Mover para finalizado" at bounding box center [514, 130] width 105 height 17
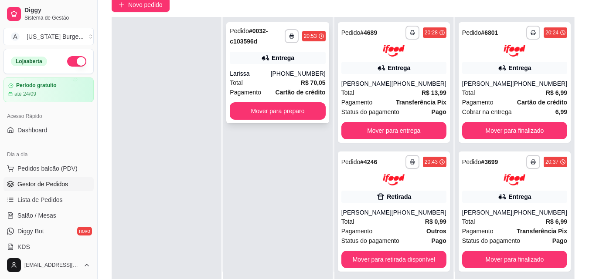
click at [283, 82] on div "Total R$ 70,05" at bounding box center [277, 83] width 95 height 10
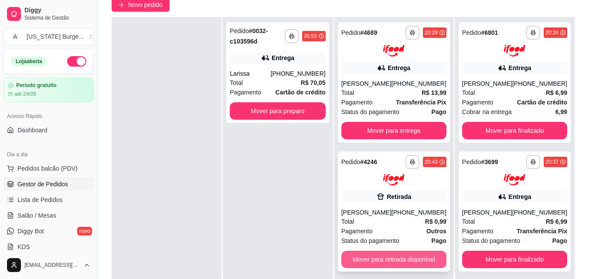
click at [394, 256] on button "Mover para retirada disponível" at bounding box center [393, 259] width 105 height 17
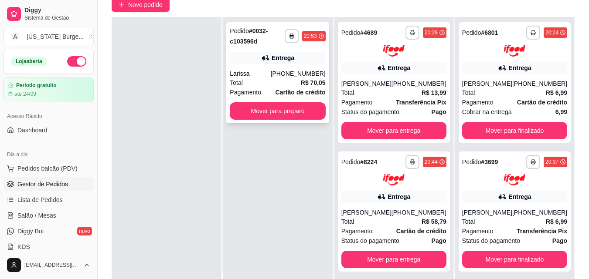
click at [290, 81] on div "Total R$ 70,05" at bounding box center [277, 83] width 95 height 10
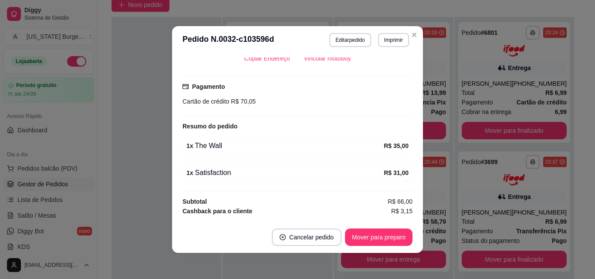
scroll to position [267, 0]
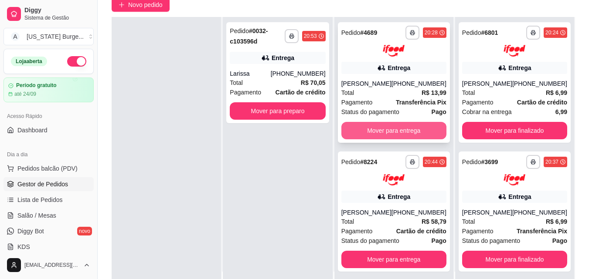
click at [413, 130] on button "Mover para entrega" at bounding box center [393, 130] width 105 height 17
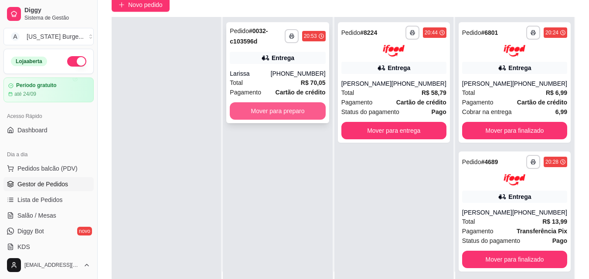
click at [265, 105] on button "Mover para preparo" at bounding box center [277, 110] width 95 height 17
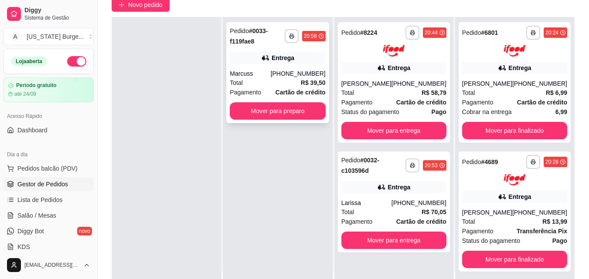
drag, startPoint x: 304, startPoint y: 83, endPoint x: 300, endPoint y: 91, distance: 8.8
click at [300, 91] on div "**********" at bounding box center [277, 72] width 102 height 101
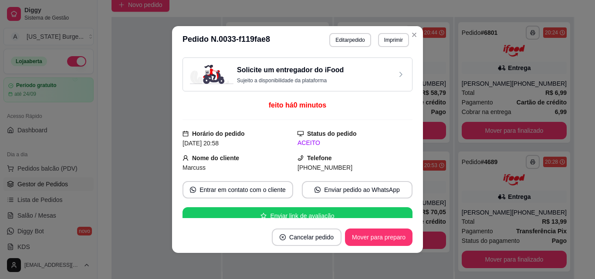
click at [278, 205] on div "Solicite um entregador do iFood Sujeito a disponibilidade da plataforma feito h…" at bounding box center [298, 138] width 230 height 161
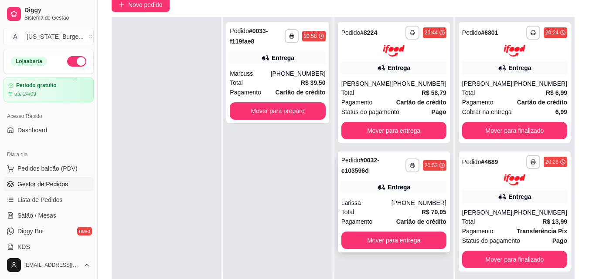
click at [372, 213] on div "Total R$ 70,05" at bounding box center [393, 212] width 105 height 10
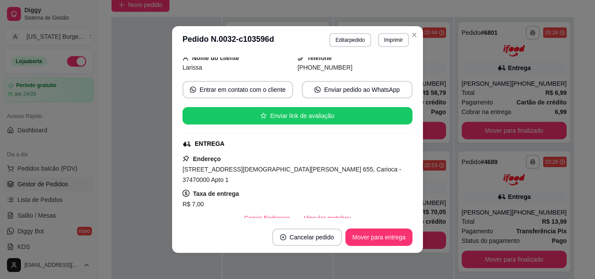
scroll to position [101, 0]
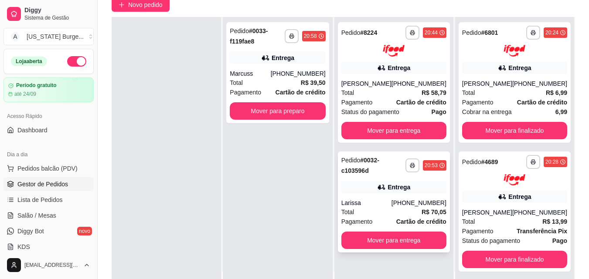
click at [379, 195] on div "**********" at bounding box center [394, 202] width 112 height 101
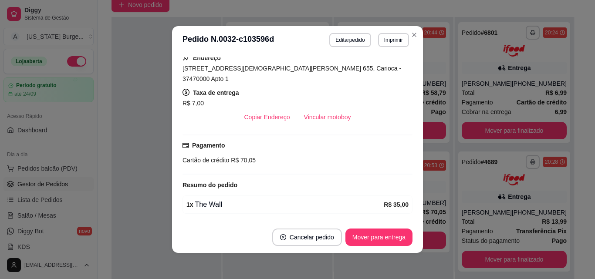
scroll to position [0, 0]
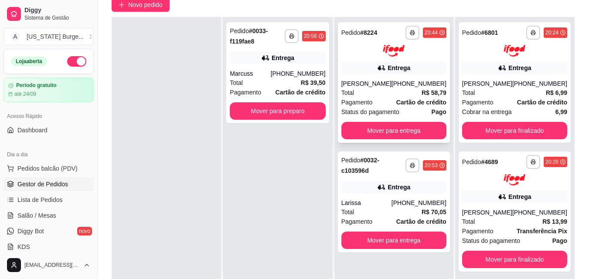
click at [389, 101] on div "Pagamento Cartão de crédito" at bounding box center [393, 103] width 105 height 10
click at [386, 102] on div "Pagamento Cartão de crédito" at bounding box center [393, 103] width 105 height 10
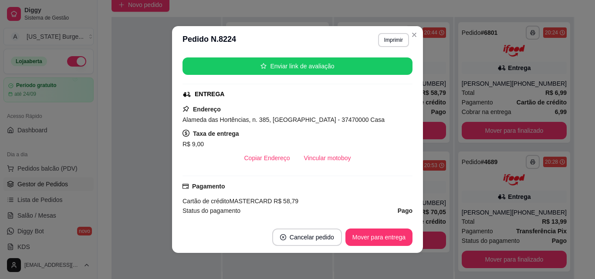
scroll to position [118, 0]
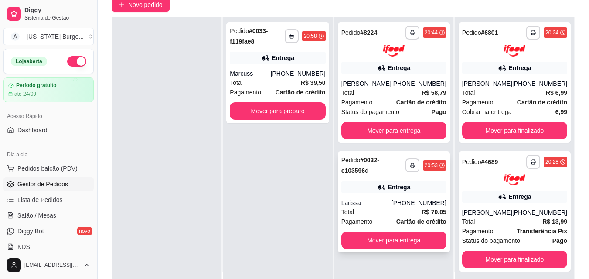
click at [389, 199] on div "Larissa" at bounding box center [366, 203] width 50 height 9
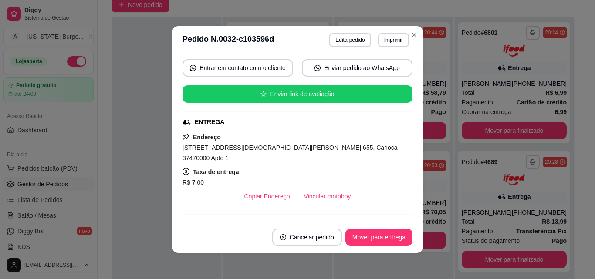
scroll to position [167, 0]
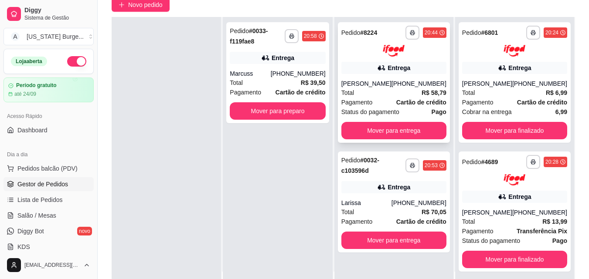
click at [386, 116] on span "Status do pagamento" at bounding box center [370, 112] width 58 height 10
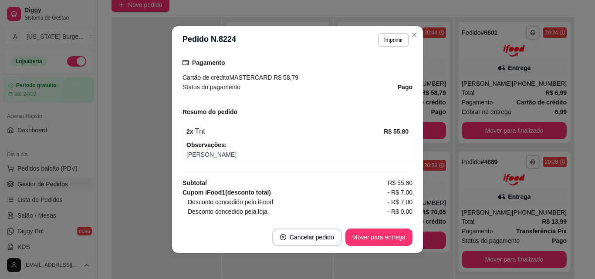
scroll to position [255, 0]
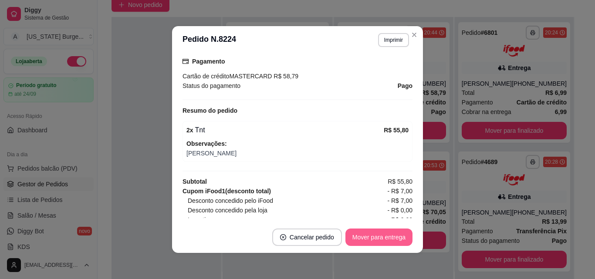
click at [379, 236] on button "Mover para entrega" at bounding box center [378, 237] width 67 height 17
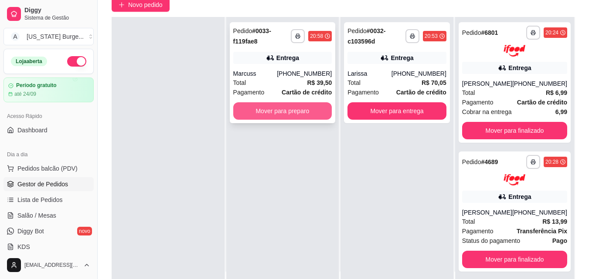
click at [262, 110] on button "Mover para preparo" at bounding box center [282, 110] width 99 height 17
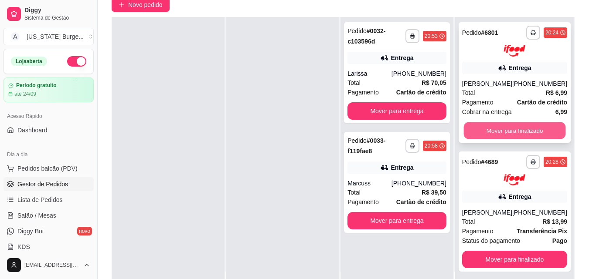
click at [508, 137] on button "Mover para finalizado" at bounding box center [514, 130] width 102 height 17
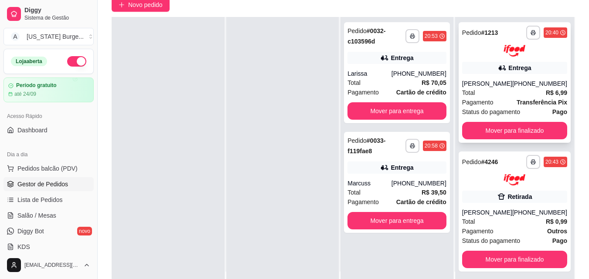
click at [500, 98] on div "Pagamento Transferência Pix" at bounding box center [514, 103] width 105 height 10
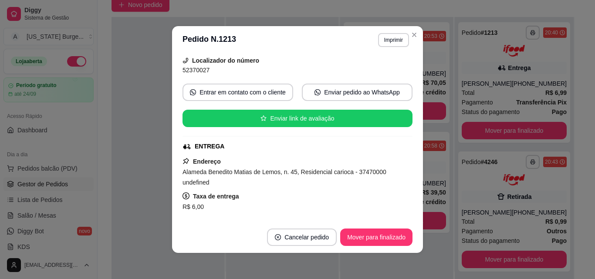
scroll to position [61, 0]
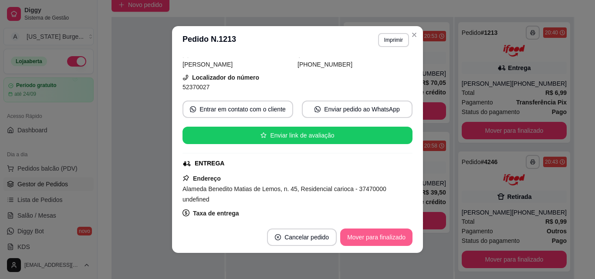
click at [381, 238] on button "Mover para finalizado" at bounding box center [376, 237] width 72 height 17
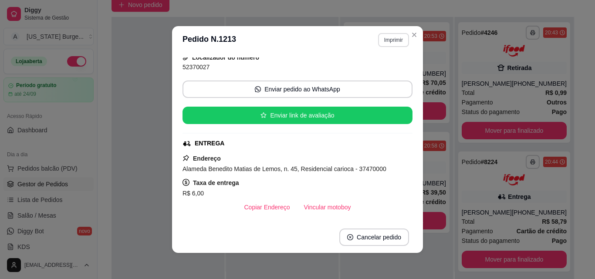
scroll to position [41, 0]
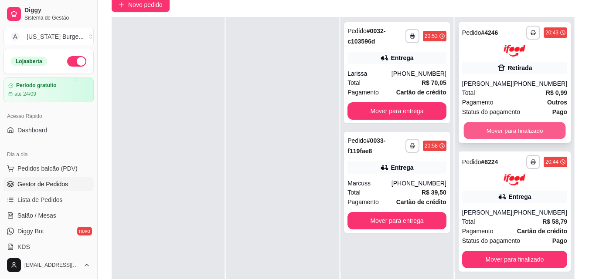
click at [513, 134] on button "Mover para finalizado" at bounding box center [514, 130] width 102 height 17
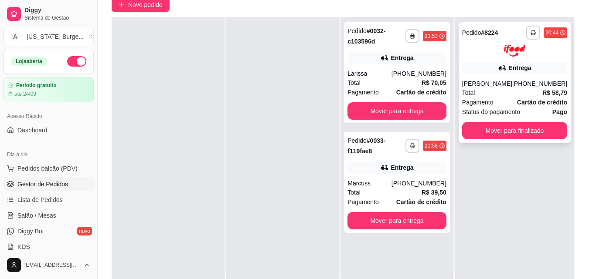
click at [494, 100] on div "Pagamento Cartão de crédito" at bounding box center [514, 103] width 105 height 10
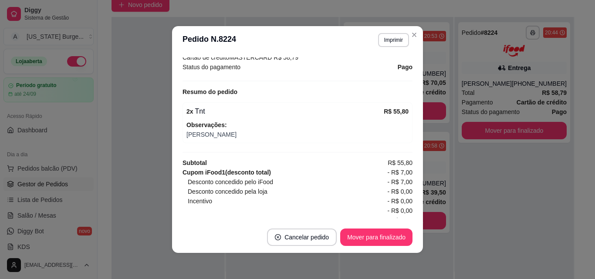
scroll to position [271, 0]
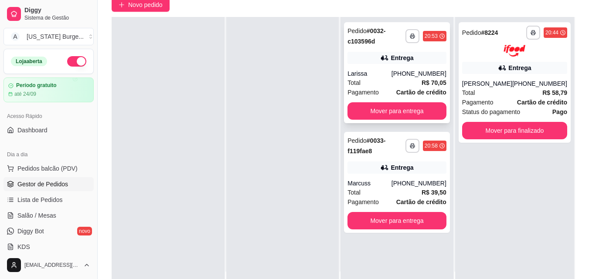
click at [377, 82] on div "Total R$ 70,05" at bounding box center [396, 83] width 99 height 10
click at [266, 142] on div at bounding box center [282, 156] width 113 height 279
click at [398, 86] on div "Total R$ 70,05" at bounding box center [396, 83] width 99 height 10
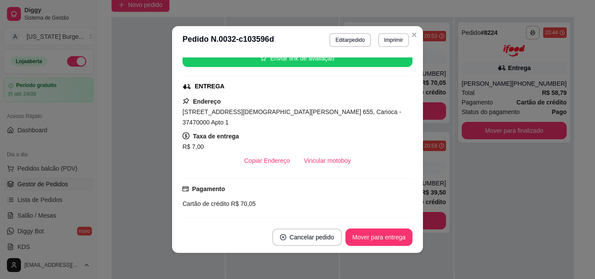
scroll to position [152, 0]
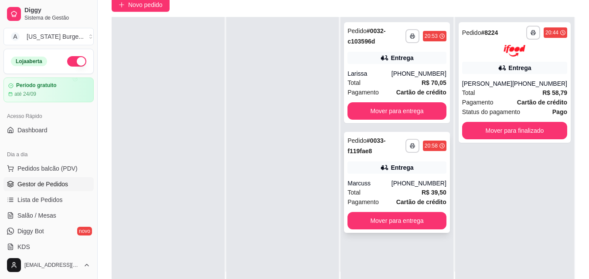
click at [370, 167] on div "Entrega" at bounding box center [396, 168] width 99 height 12
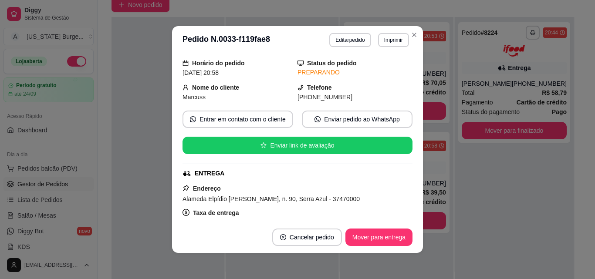
scroll to position [0, 0]
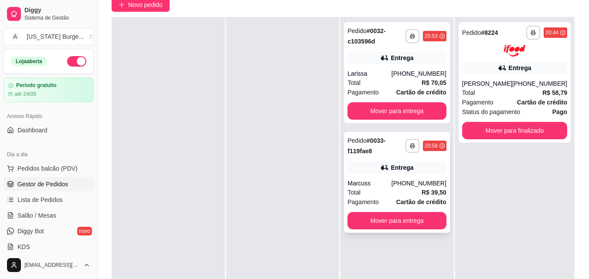
click at [395, 192] on div "Total R$ 39,50" at bounding box center [396, 193] width 99 height 10
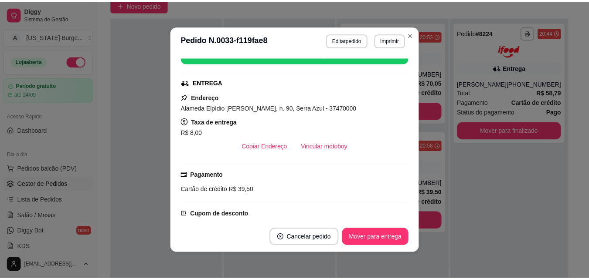
scroll to position [169, 0]
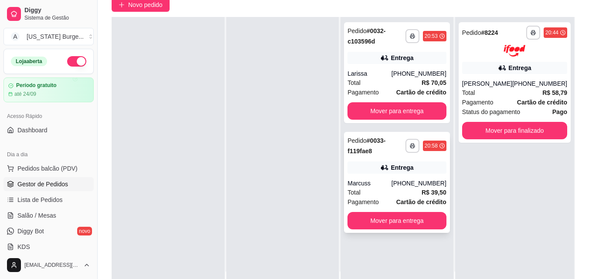
click at [376, 183] on div "Marcuss" at bounding box center [369, 183] width 44 height 9
click at [23, 211] on link "Salão / Mesas" at bounding box center [48, 216] width 90 height 14
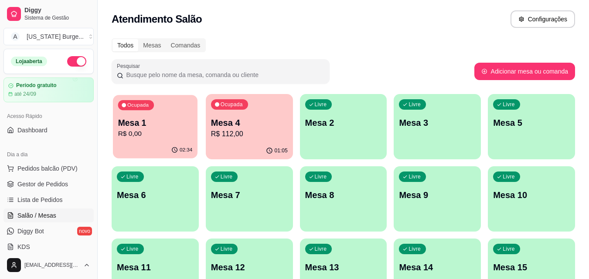
click at [149, 129] on p "R$ 0,00" at bounding box center [155, 134] width 74 height 10
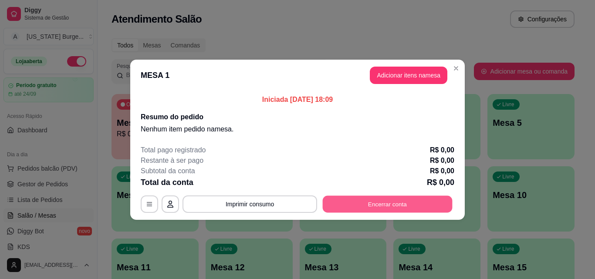
click at [385, 198] on button "Encerrar conta" at bounding box center [388, 204] width 130 height 17
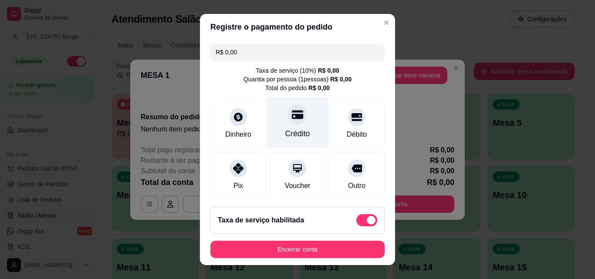
click at [292, 112] on icon at bounding box center [297, 115] width 11 height 9
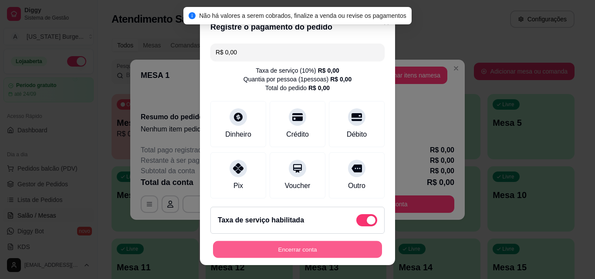
click at [287, 251] on button "Encerrar conta" at bounding box center [297, 249] width 169 height 17
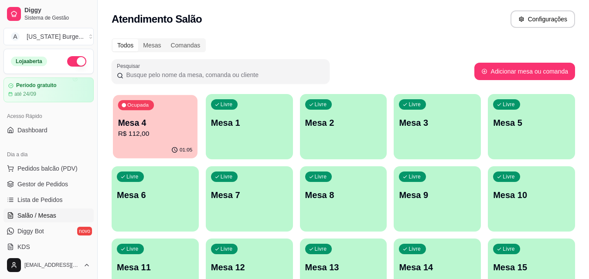
click at [158, 115] on div "Ocupada Mesa 4 R$ 112,00" at bounding box center [155, 118] width 85 height 47
click at [42, 183] on span "Gestor de Pedidos" at bounding box center [42, 184] width 51 height 9
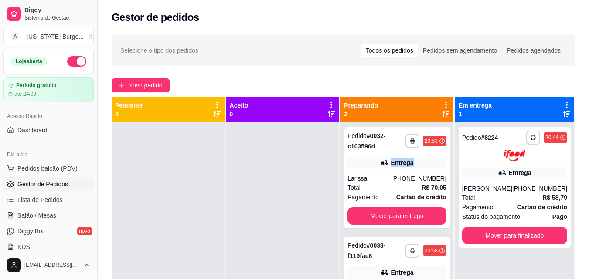
drag, startPoint x: 453, startPoint y: 149, endPoint x: 453, endPoint y: 168, distance: 19.6
click at [453, 168] on div "**********" at bounding box center [397, 250] width 114 height 304
drag, startPoint x: 453, startPoint y: 191, endPoint x: 451, endPoint y: 206, distance: 15.3
click at [451, 206] on div "**********" at bounding box center [397, 250] width 114 height 304
drag, startPoint x: 454, startPoint y: 233, endPoint x: 454, endPoint y: 260, distance: 27.4
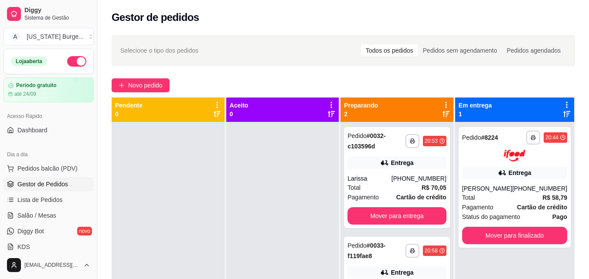
click at [454, 260] on div "**********" at bounding box center [397, 237] width 115 height 279
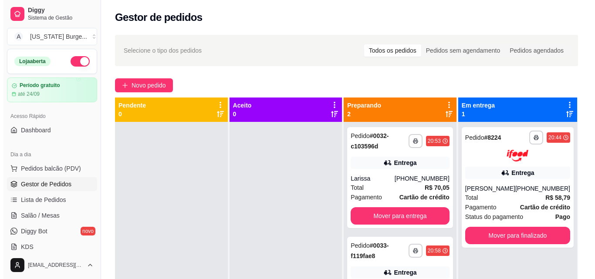
scroll to position [24, 0]
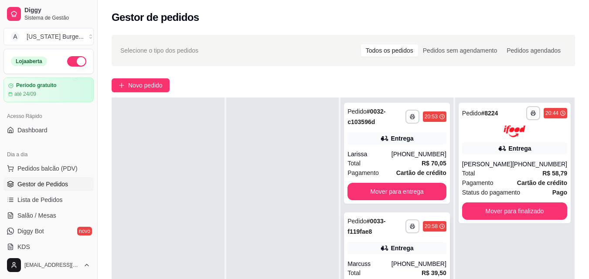
click at [370, 237] on div "**********" at bounding box center [397, 263] width 106 height 101
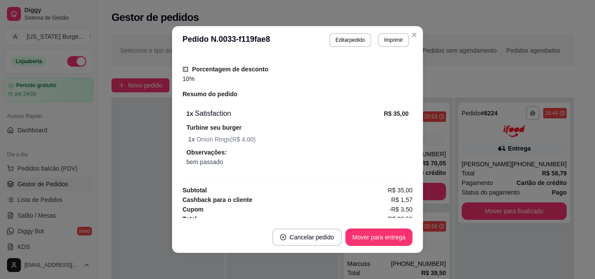
scroll to position [336, 0]
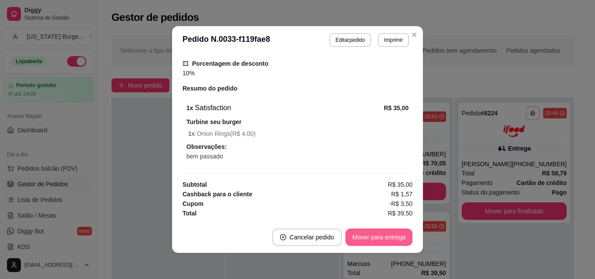
click at [380, 238] on button "Mover para entrega" at bounding box center [378, 237] width 67 height 17
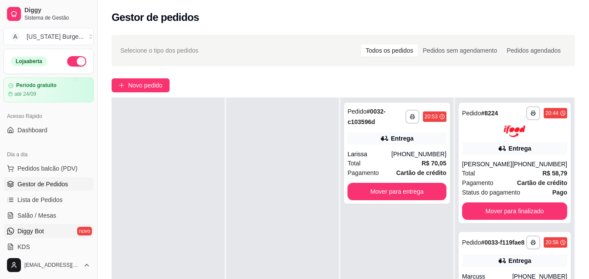
click at [33, 229] on span "Diggy Bot" at bounding box center [30, 231] width 27 height 9
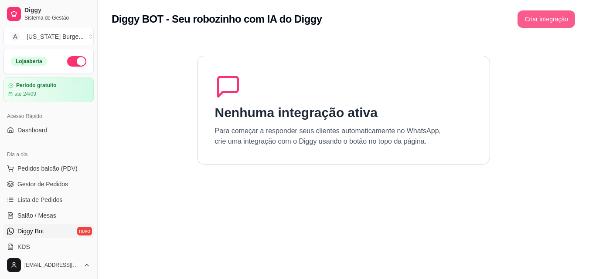
click at [564, 20] on button "Criar integração" at bounding box center [546, 18] width 58 height 17
click at [23, 179] on link "Gestor de Pedidos" at bounding box center [48, 184] width 90 height 14
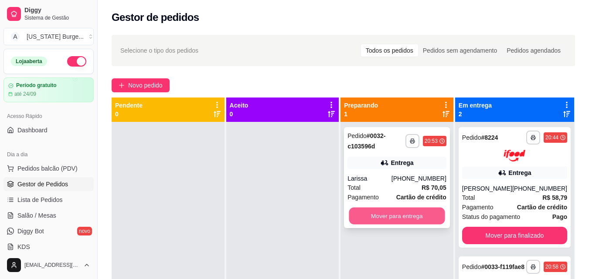
click at [407, 217] on button "Mover para entrega" at bounding box center [397, 216] width 96 height 17
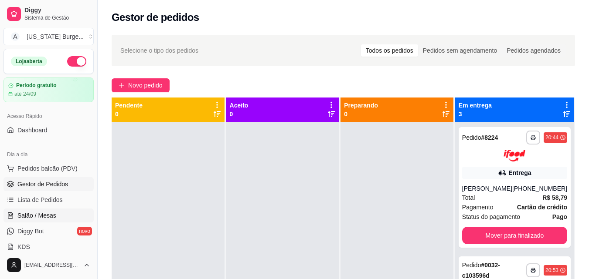
click at [24, 209] on link "Salão / Mesas" at bounding box center [48, 216] width 90 height 14
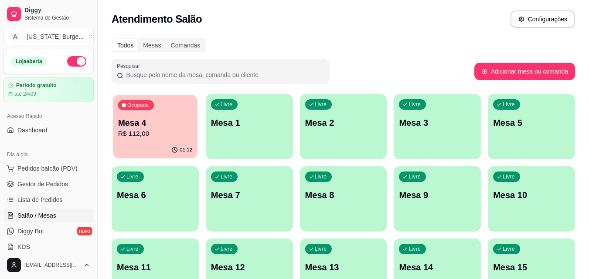
click at [143, 130] on p "R$ 112,00" at bounding box center [155, 134] width 74 height 10
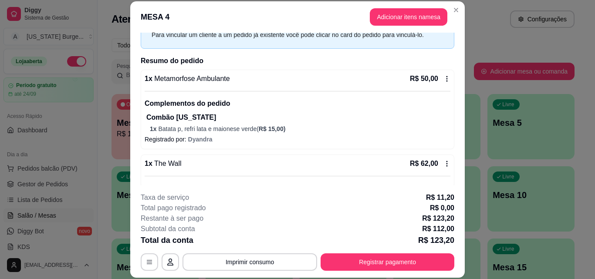
scroll to position [48, 0]
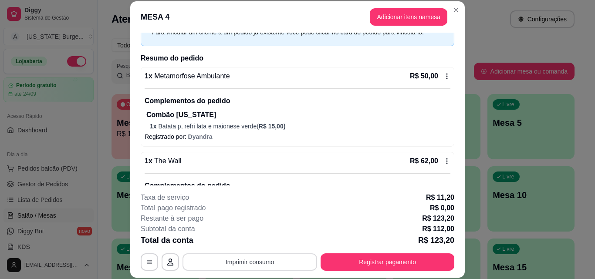
click at [237, 267] on button "Imprimir consumo" at bounding box center [250, 262] width 135 height 17
click at [253, 245] on button "Epson" at bounding box center [249, 242] width 63 height 14
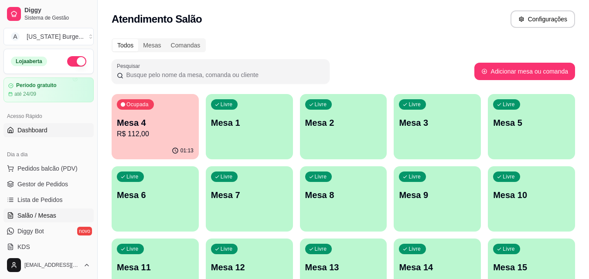
click at [30, 129] on span "Dashboard" at bounding box center [32, 130] width 30 height 9
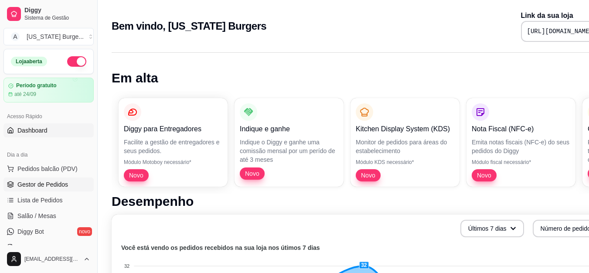
click at [37, 185] on span "Gestor de Pedidos" at bounding box center [42, 184] width 51 height 9
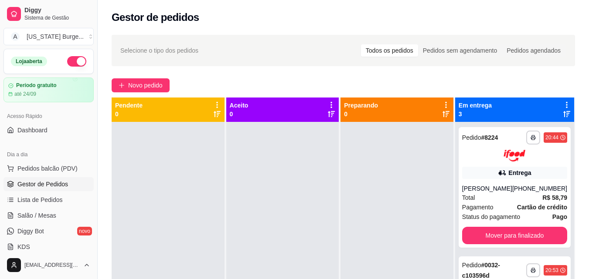
click at [231, 51] on div "Selecione o tipo dos pedidos Todos os pedidos Pedidos sem agendamento Pedidos a…" at bounding box center [343, 51] width 446 height 14
click at [368, 95] on div "**********" at bounding box center [343, 209] width 491 height 358
click at [296, 78] on div "**********" at bounding box center [343, 209] width 491 height 358
click at [114, 65] on div "Selecione o tipo dos pedidos Todos os pedidos Pedidos sem agendamento Pedidos a…" at bounding box center [343, 50] width 463 height 31
click at [106, 47] on div "**********" at bounding box center [343, 209] width 491 height 358
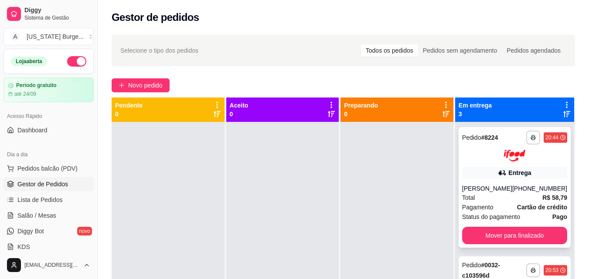
click at [492, 188] on div "[PERSON_NAME]" at bounding box center [487, 188] width 50 height 9
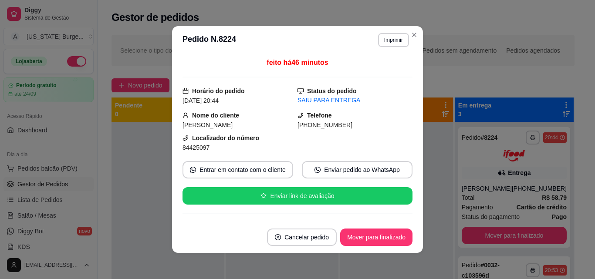
scroll to position [141, 0]
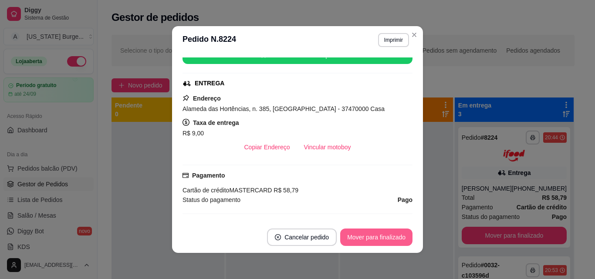
click at [342, 242] on button "Mover para finalizado" at bounding box center [376, 237] width 72 height 17
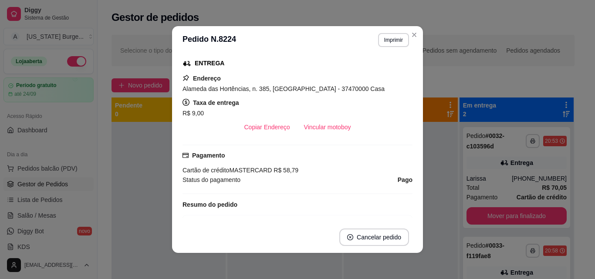
scroll to position [121, 0]
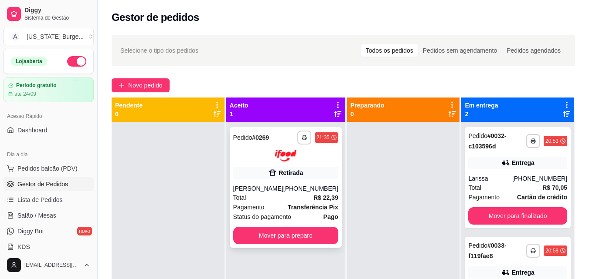
click at [302, 204] on strong "Transferência Pix" at bounding box center [313, 207] width 51 height 7
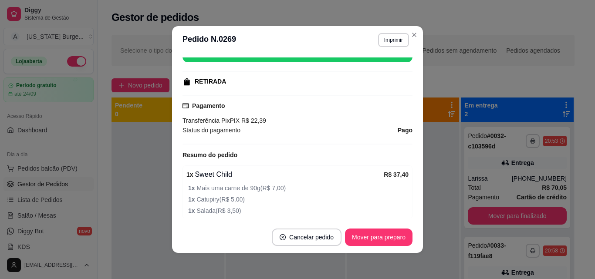
scroll to position [156, 0]
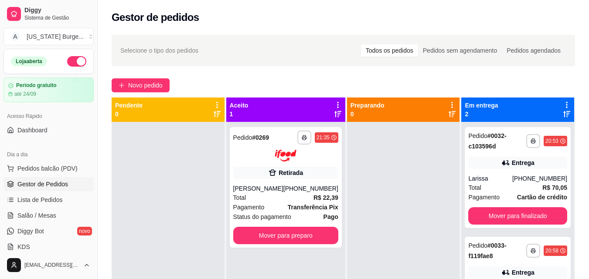
click at [415, 35] on div "Selecione o tipo dos pedidos Todos os pedidos Pedidos sem agendamento Pedidos a…" at bounding box center [343, 50] width 463 height 31
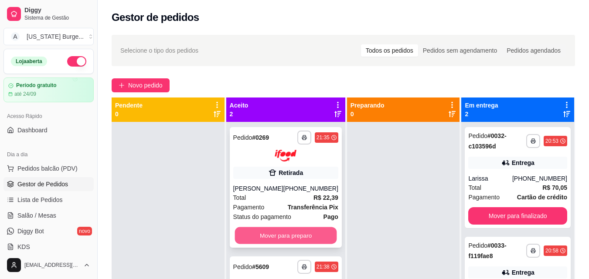
click at [297, 229] on button "Mover para preparo" at bounding box center [285, 235] width 102 height 17
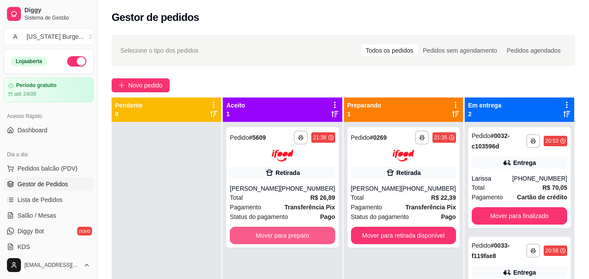
click at [297, 229] on button "Mover para preparo" at bounding box center [282, 235] width 105 height 17
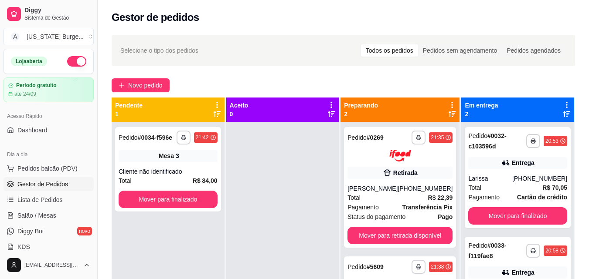
drag, startPoint x: 454, startPoint y: 185, endPoint x: 454, endPoint y: 205, distance: 20.0
click at [454, 205] on div "**********" at bounding box center [400, 237] width 121 height 279
click at [461, 220] on div "**********" at bounding box center [517, 261] width 113 height 279
click at [393, 189] on div "[PERSON_NAME]" at bounding box center [372, 188] width 50 height 9
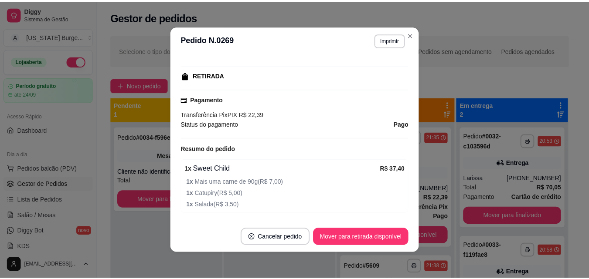
scroll to position [183, 0]
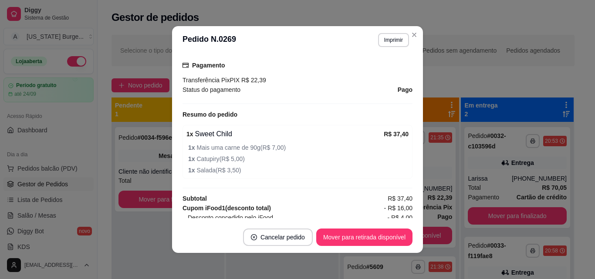
click at [415, 41] on header "**********" at bounding box center [297, 40] width 251 height 28
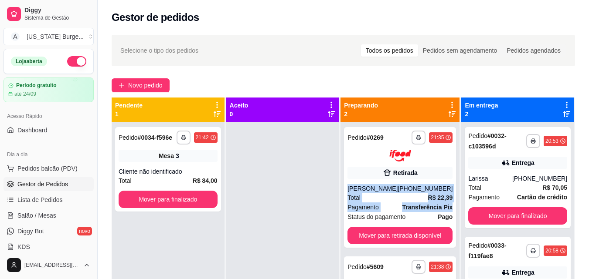
drag, startPoint x: 450, startPoint y: 168, endPoint x: 453, endPoint y: 205, distance: 37.6
click at [453, 205] on div "**********" at bounding box center [400, 250] width 120 height 304
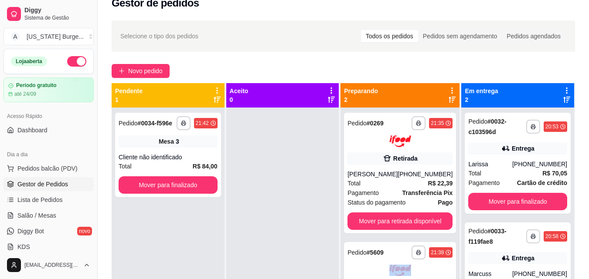
scroll to position [25, 0]
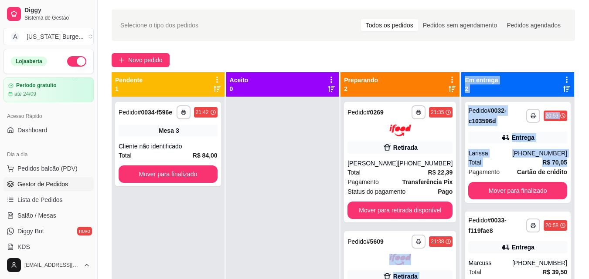
drag, startPoint x: 453, startPoint y: 255, endPoint x: 595, endPoint y: 168, distance: 166.5
click at [589, 161] on html "**********" at bounding box center [294, 114] width 589 height 279
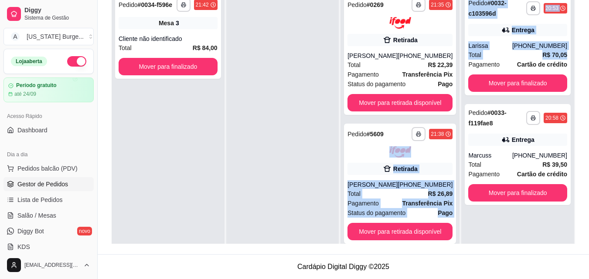
scroll to position [46, 0]
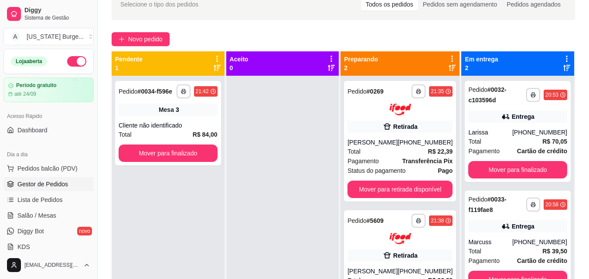
click at [322, 123] on div at bounding box center [282, 215] width 113 height 279
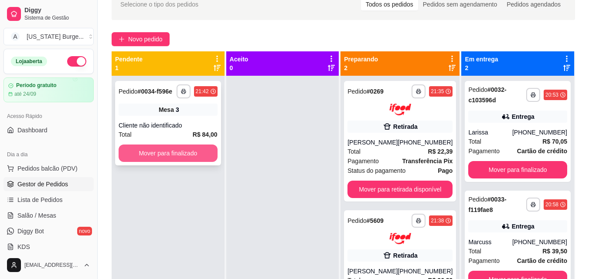
click at [162, 155] on button "Mover para finalizado" at bounding box center [167, 153] width 99 height 17
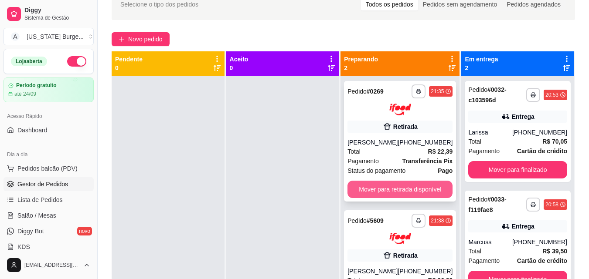
click at [408, 192] on button "Mover para retirada disponível" at bounding box center [399, 189] width 105 height 17
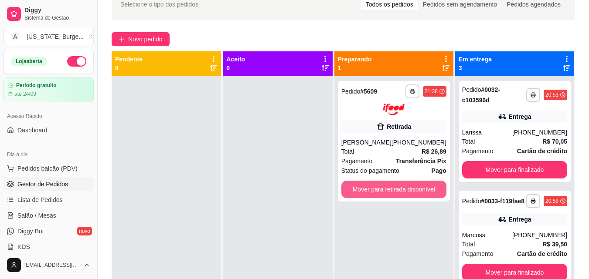
click at [408, 192] on button "Mover para retirada disponível" at bounding box center [393, 189] width 105 height 17
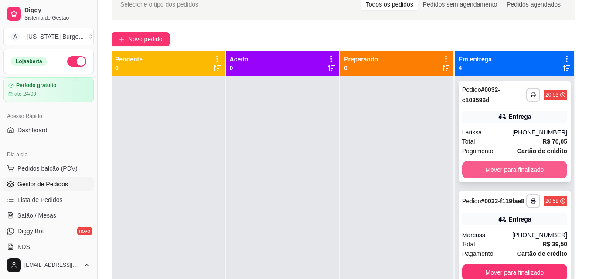
click at [476, 172] on button "Mover para finalizado" at bounding box center [514, 169] width 105 height 17
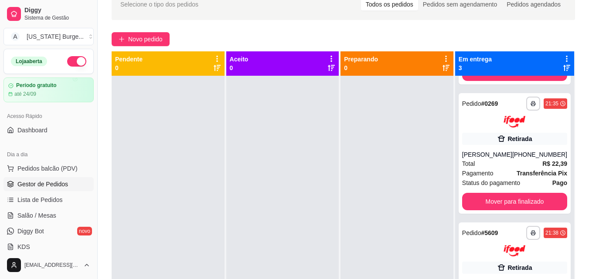
scroll to position [0, 0]
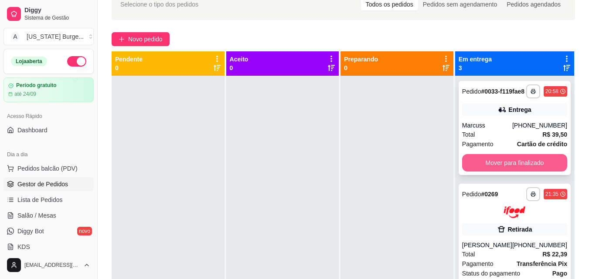
click at [499, 164] on button "Mover para finalizado" at bounding box center [514, 162] width 105 height 17
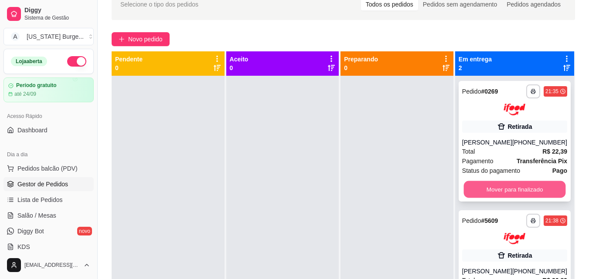
click at [505, 194] on button "Mover para finalizado" at bounding box center [514, 189] width 102 height 17
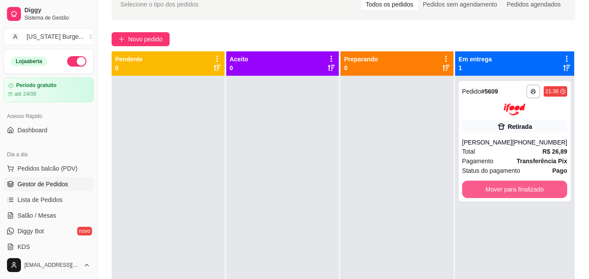
click at [505, 194] on button "Mover para finalizado" at bounding box center [514, 189] width 105 height 17
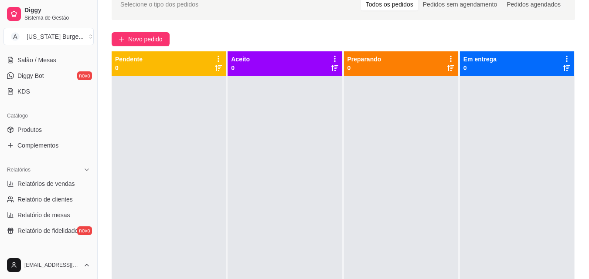
scroll to position [162, 0]
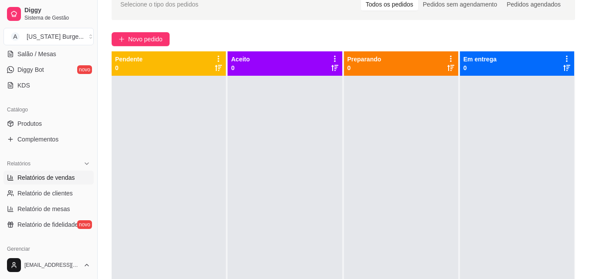
click at [64, 175] on span "Relatórios de vendas" at bounding box center [46, 177] width 58 height 9
select select "ALL"
select select "0"
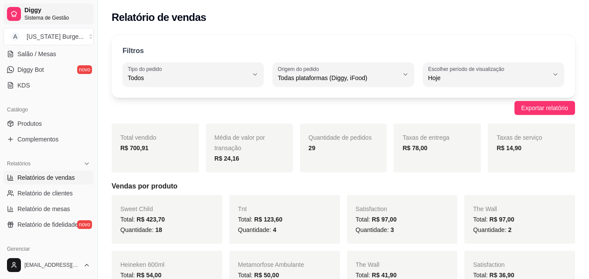
click at [34, 15] on span "Sistema de Gestão" at bounding box center [57, 17] width 66 height 7
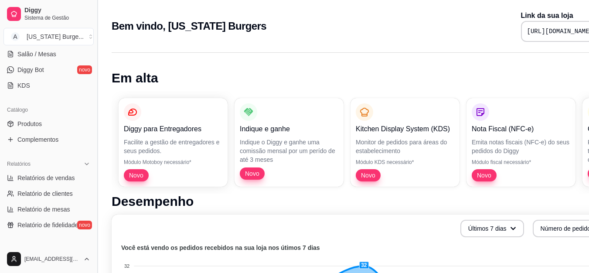
click at [95, 64] on button "Toggle Sidebar" at bounding box center [97, 136] width 7 height 273
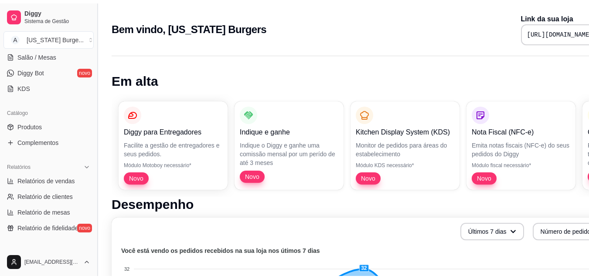
scroll to position [105, 0]
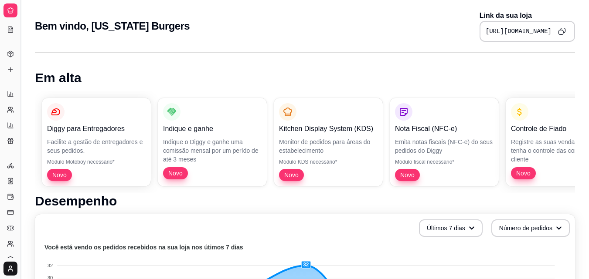
click at [19, 43] on button "Toggle Sidebar" at bounding box center [20, 139] width 7 height 279
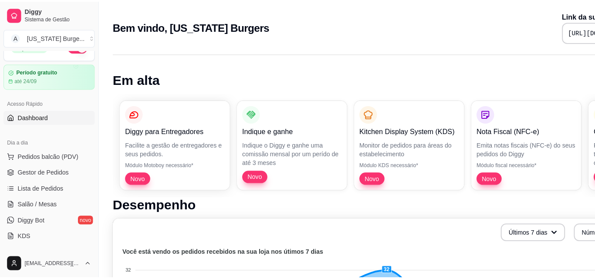
scroll to position [0, 0]
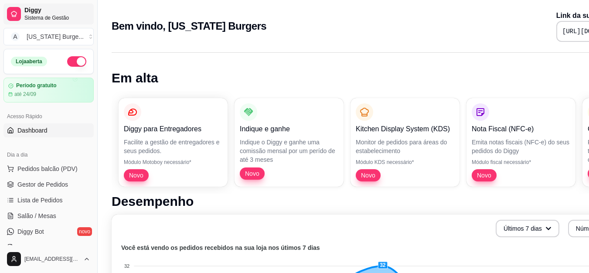
click at [26, 12] on span "Diggy" at bounding box center [57, 11] width 66 height 8
click at [55, 177] on link "Gestor de Pedidos" at bounding box center [48, 184] width 90 height 14
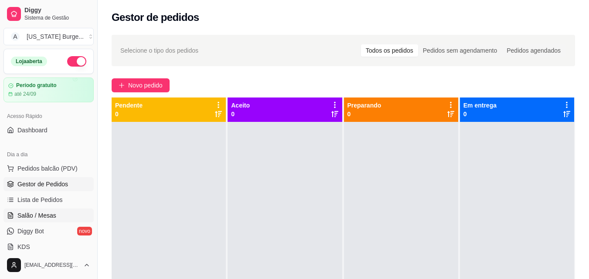
click at [33, 221] on link "Salão / Mesas" at bounding box center [48, 216] width 90 height 14
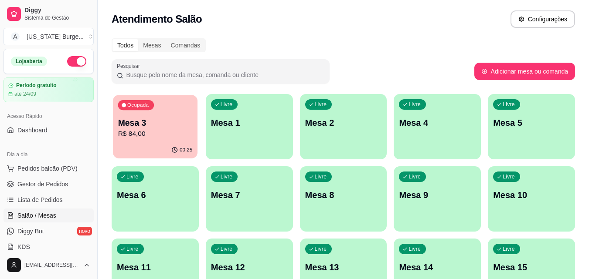
click at [143, 131] on p "R$ 84,00" at bounding box center [155, 134] width 74 height 10
click at [136, 134] on p "R$ 84,00" at bounding box center [155, 134] width 74 height 10
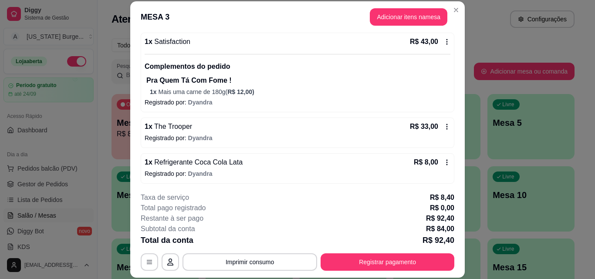
scroll to position [84, 0]
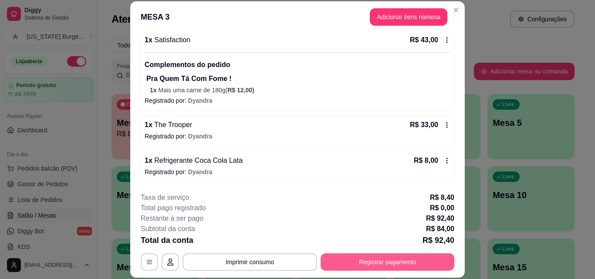
click at [391, 267] on button "Registrar pagamento" at bounding box center [388, 262] width 134 height 17
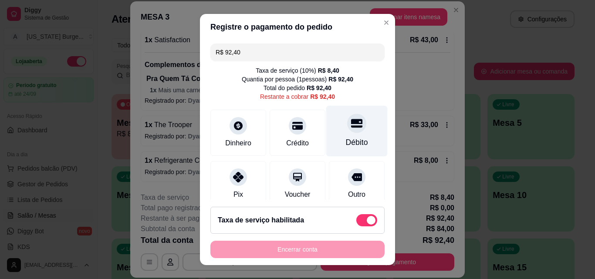
click at [351, 119] on icon at bounding box center [356, 123] width 11 height 11
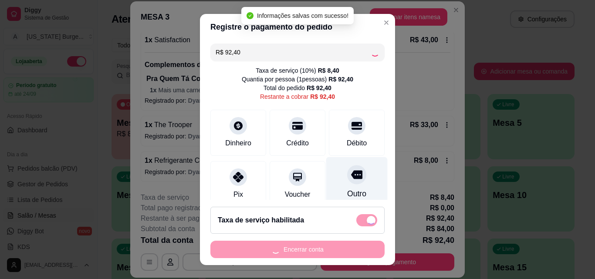
type input "R$ 0,00"
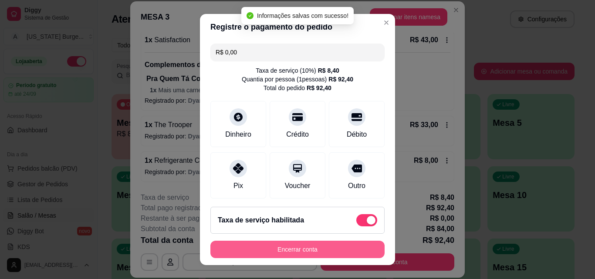
click at [319, 252] on button "Encerrar conta" at bounding box center [297, 249] width 174 height 17
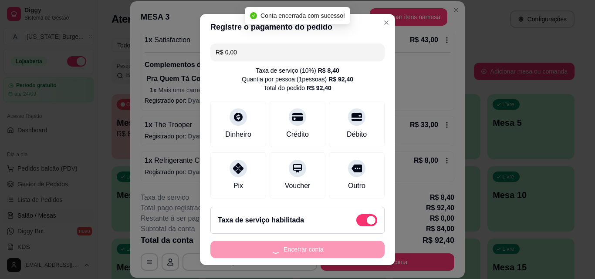
scroll to position [0, 0]
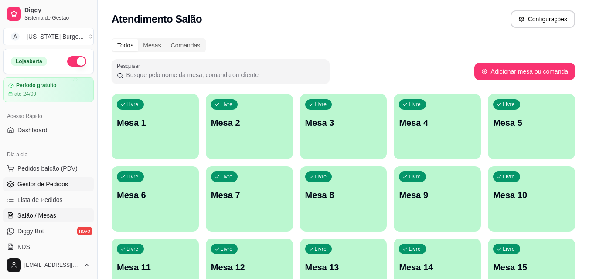
click at [46, 183] on span "Gestor de Pedidos" at bounding box center [42, 184] width 51 height 9
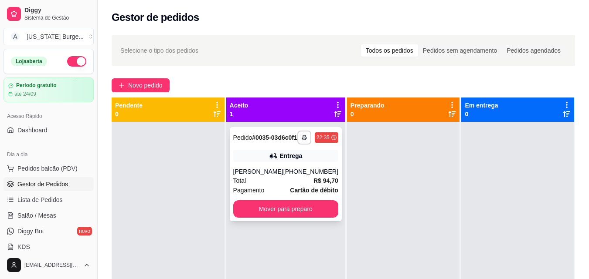
click at [266, 176] on div "[PERSON_NAME]" at bounding box center [258, 171] width 50 height 9
click at [67, 59] on button "button" at bounding box center [76, 61] width 19 height 10
click at [193, 161] on div at bounding box center [168, 261] width 113 height 279
click at [278, 186] on div "Total R$ 94,70" at bounding box center [285, 181] width 105 height 10
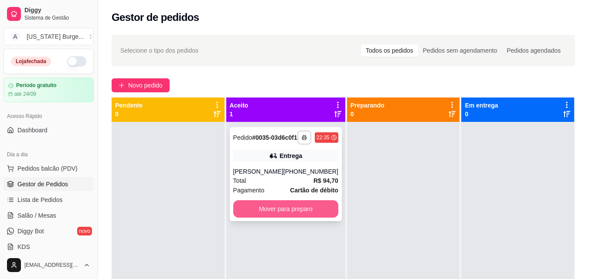
click at [283, 218] on button "Mover para preparo" at bounding box center [285, 208] width 105 height 17
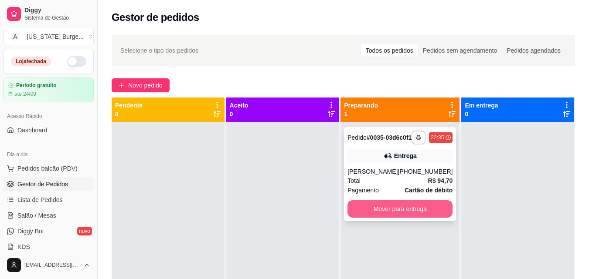
click at [394, 218] on button "Mover para entrega" at bounding box center [399, 208] width 105 height 17
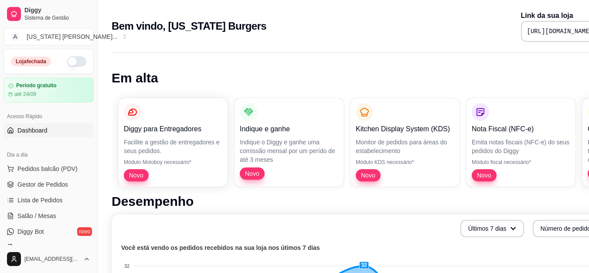
click at [68, 61] on button "button" at bounding box center [76, 61] width 19 height 10
